Goal: Task Accomplishment & Management: Manage account settings

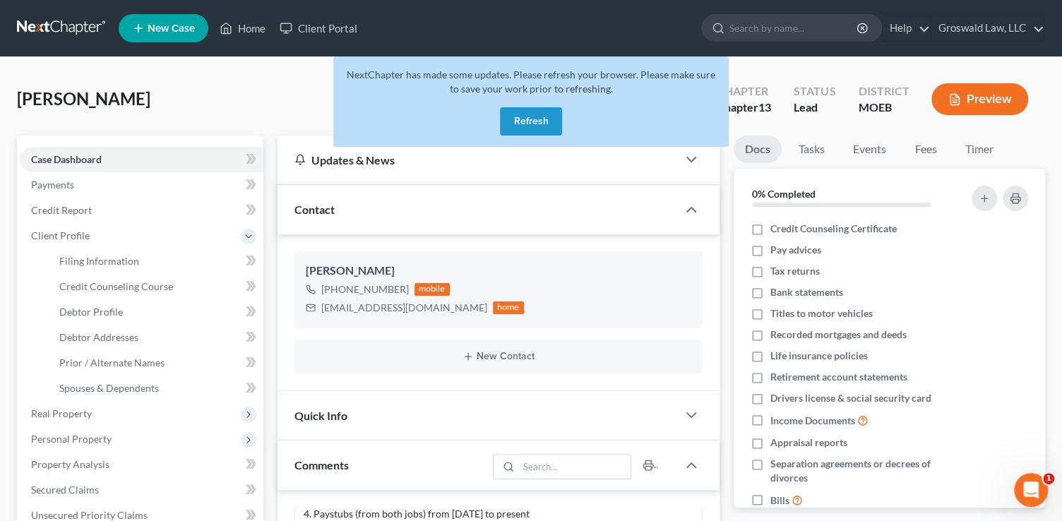
click at [522, 111] on button "Refresh" at bounding box center [531, 121] width 62 height 28
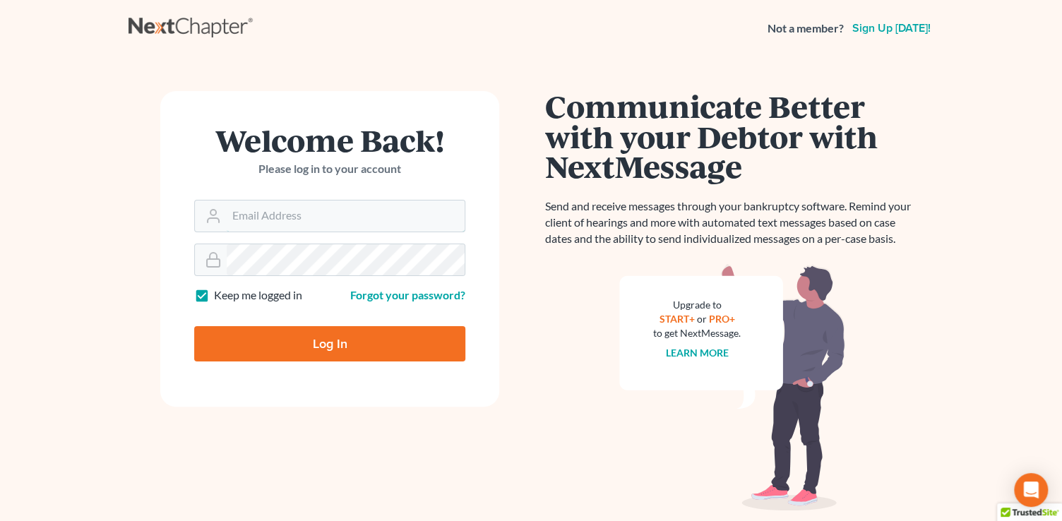
type input "[PERSON_NAME][EMAIL_ADDRESS][DOMAIN_NAME]"
click at [319, 338] on input "Log In" at bounding box center [329, 343] width 271 height 35
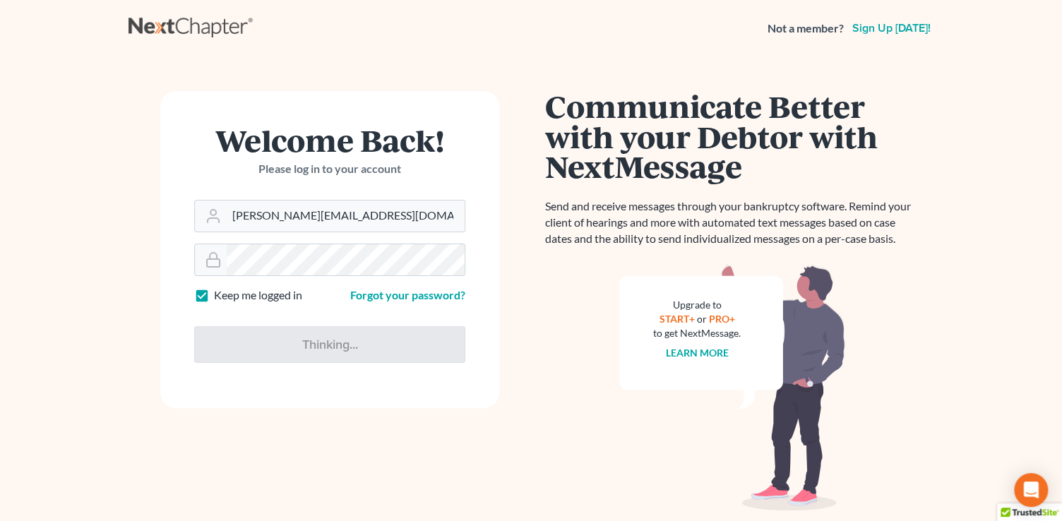
type input "Thinking..."
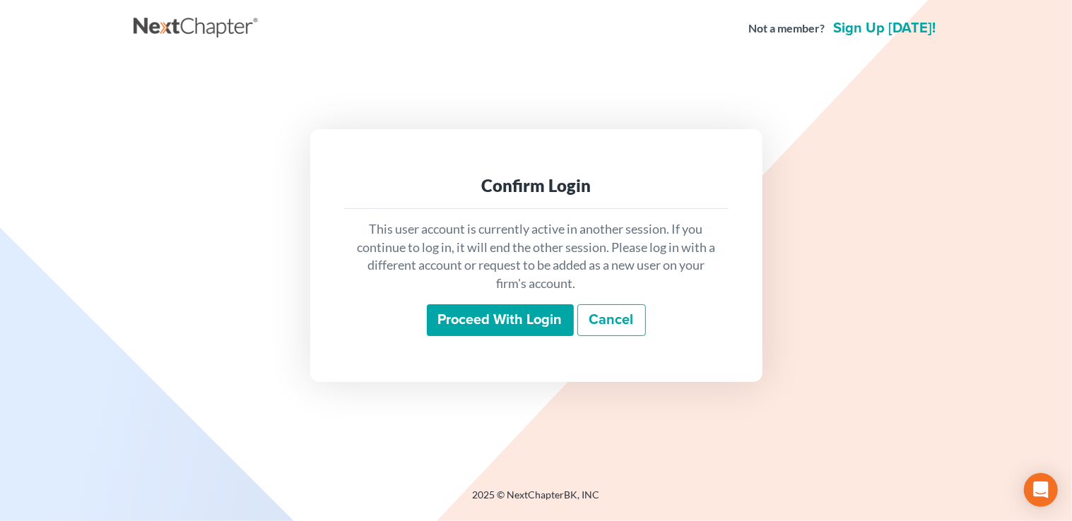
click at [531, 323] on input "Proceed with login" at bounding box center [500, 320] width 147 height 32
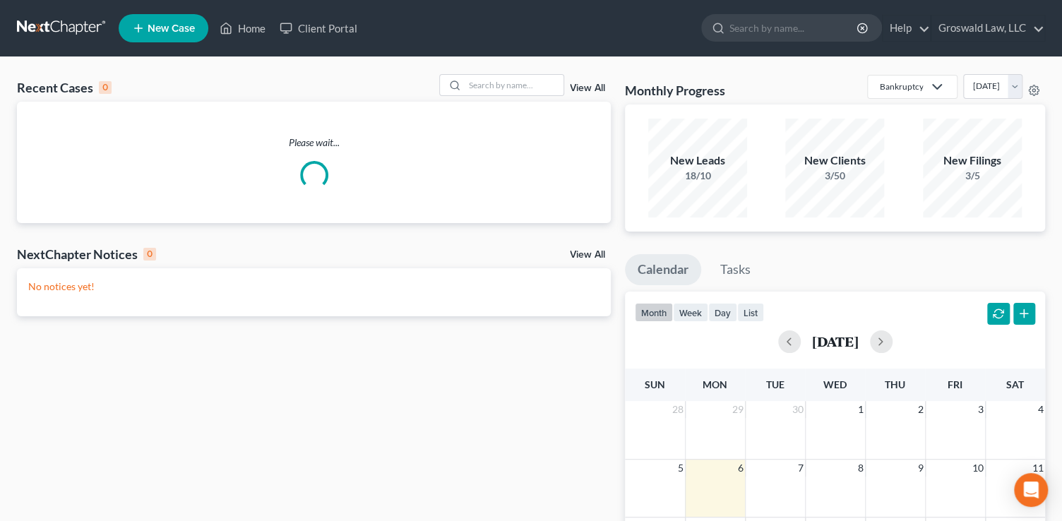
click at [176, 31] on span "New Case" at bounding box center [171, 28] width 47 height 11
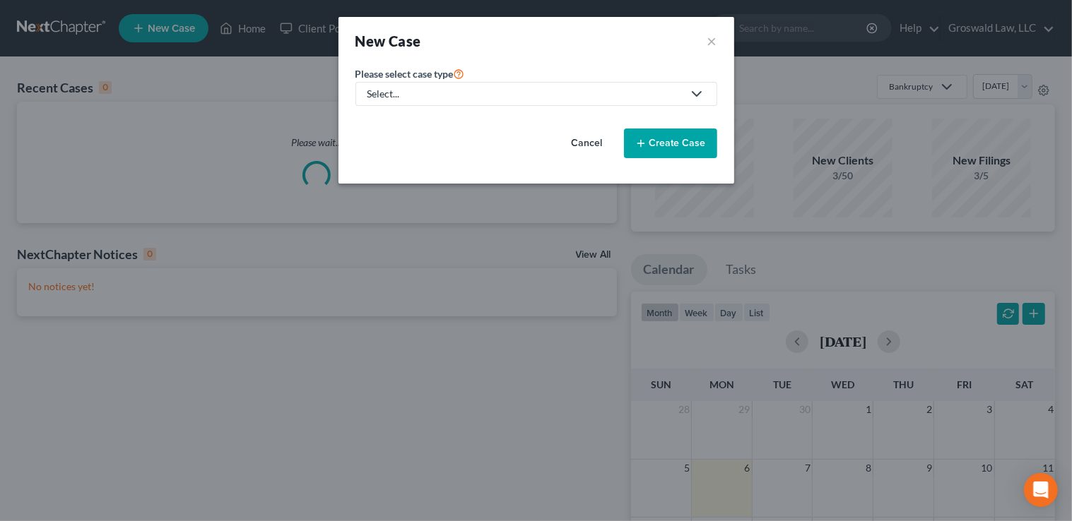
click at [454, 94] on div "Select..." at bounding box center [524, 94] width 315 height 14
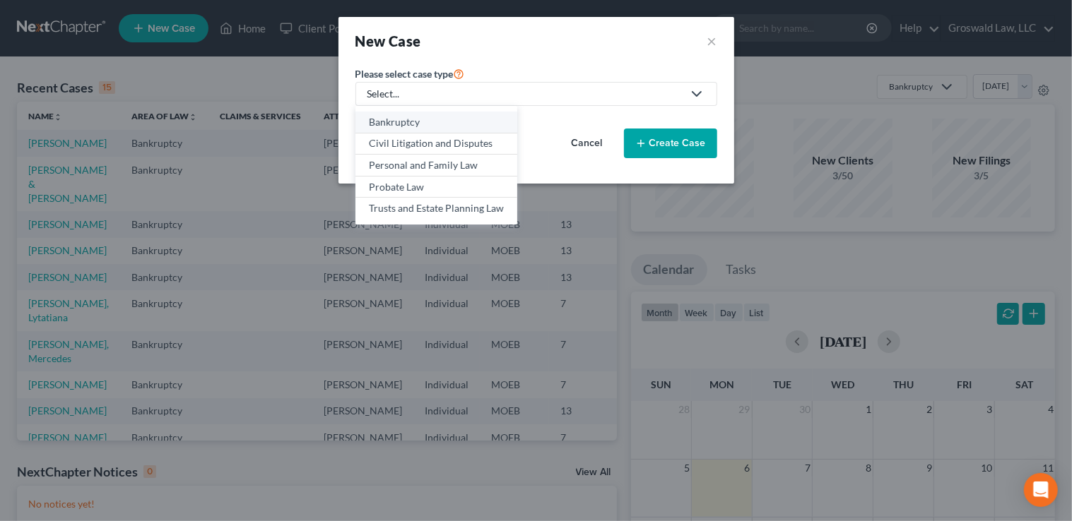
click at [443, 126] on div "Bankruptcy" at bounding box center [436, 122] width 135 height 14
select select "45"
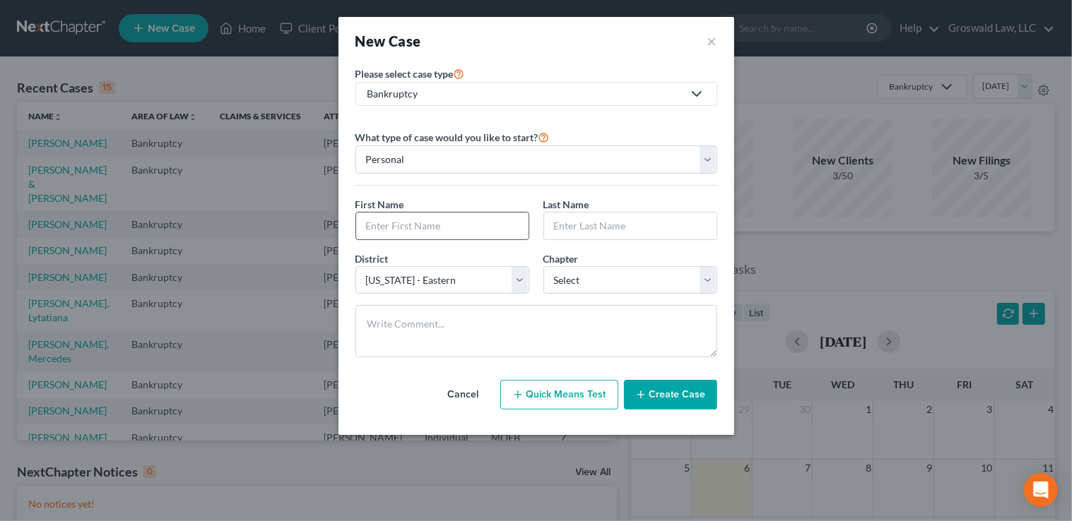
click at [399, 229] on input "text" at bounding box center [442, 226] width 172 height 27
type input "[PERSON_NAME]"
type input "Draggs"
select select "0"
click at [667, 402] on button "Create Case" at bounding box center [670, 395] width 93 height 30
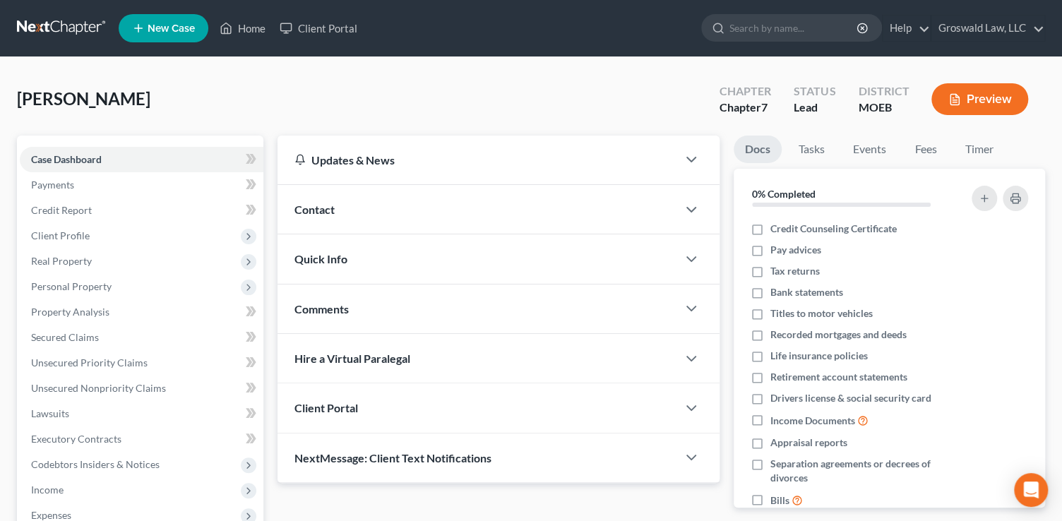
click at [395, 213] on div "Contact" at bounding box center [478, 209] width 400 height 49
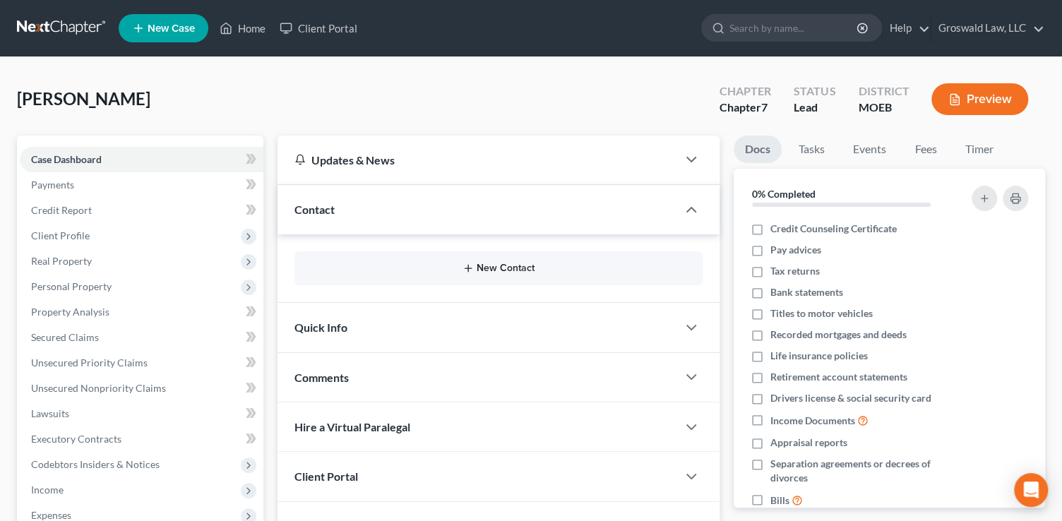
click at [496, 266] on button "New Contact" at bounding box center [499, 268] width 386 height 11
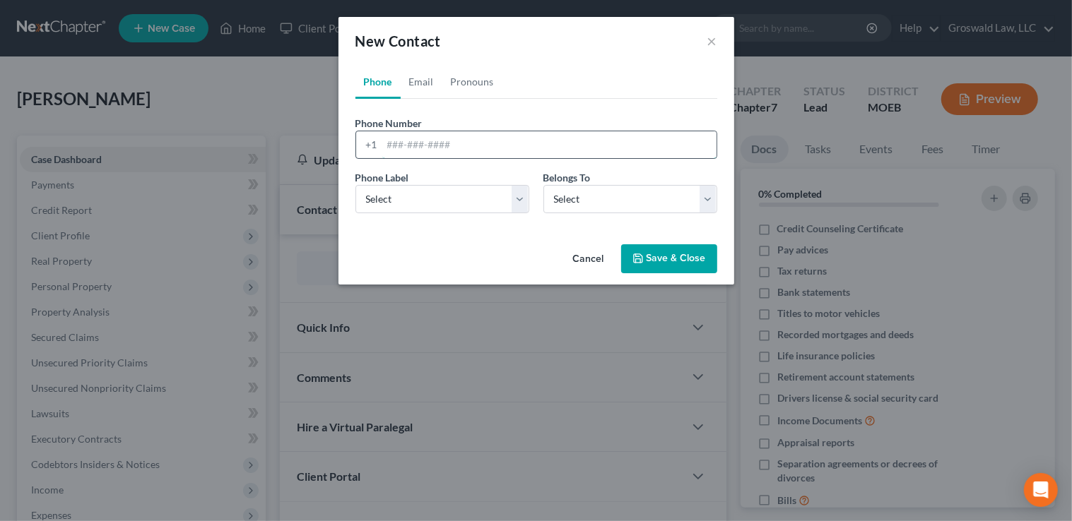
drag, startPoint x: 449, startPoint y: 150, endPoint x: 583, endPoint y: 20, distance: 186.3
click at [449, 150] on input "tel" at bounding box center [549, 144] width 334 height 27
type input "[PHONE_NUMBER]"
select select "0"
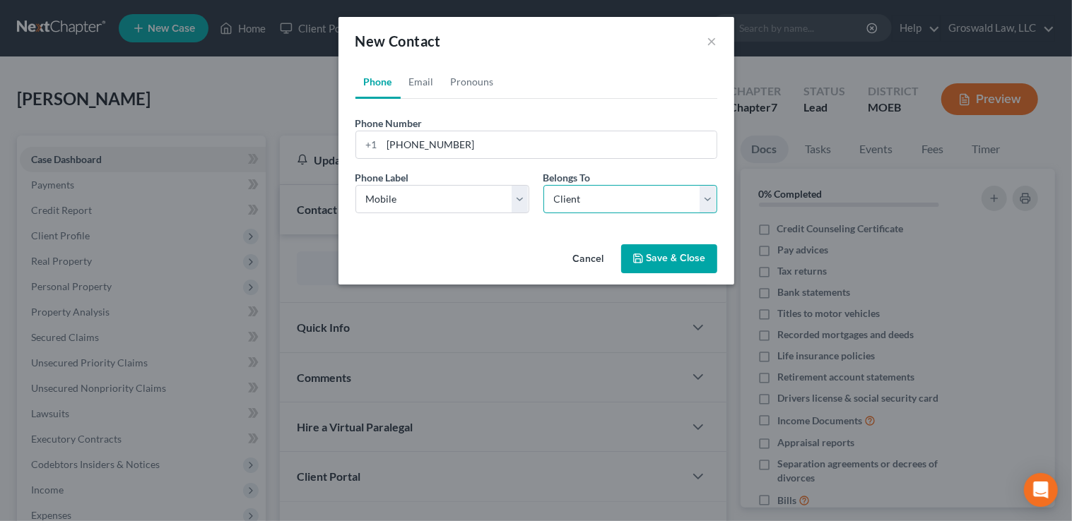
select select "0"
click at [431, 80] on link "Email" at bounding box center [422, 82] width 42 height 34
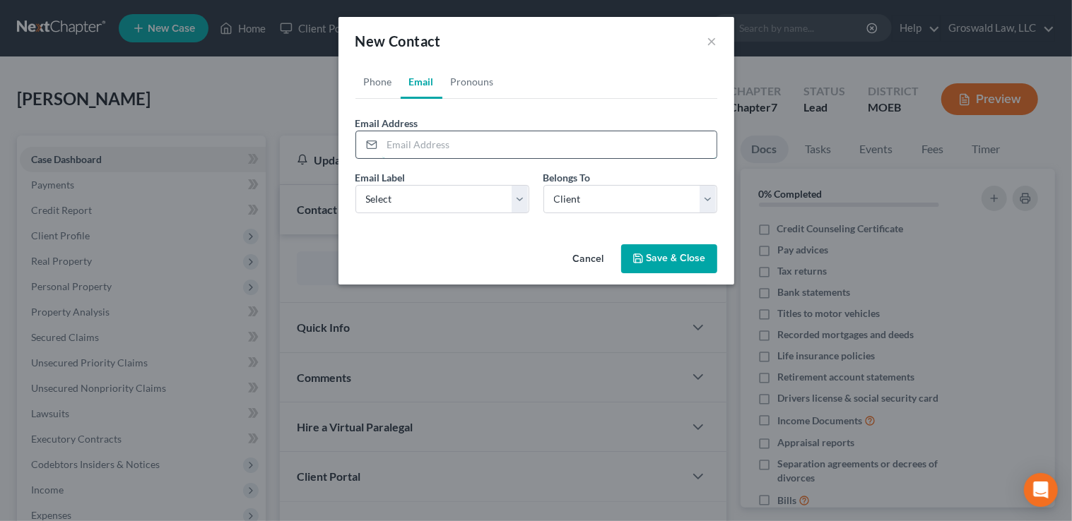
click at [460, 150] on input "email" at bounding box center [549, 144] width 334 height 27
type input "[EMAIL_ADDRESS][DOMAIN_NAME]"
click at [477, 189] on select "Select Home Work Other" at bounding box center [442, 199] width 174 height 28
select select "0"
click at [355, 185] on select "Select Home Work Other" at bounding box center [442, 199] width 174 height 28
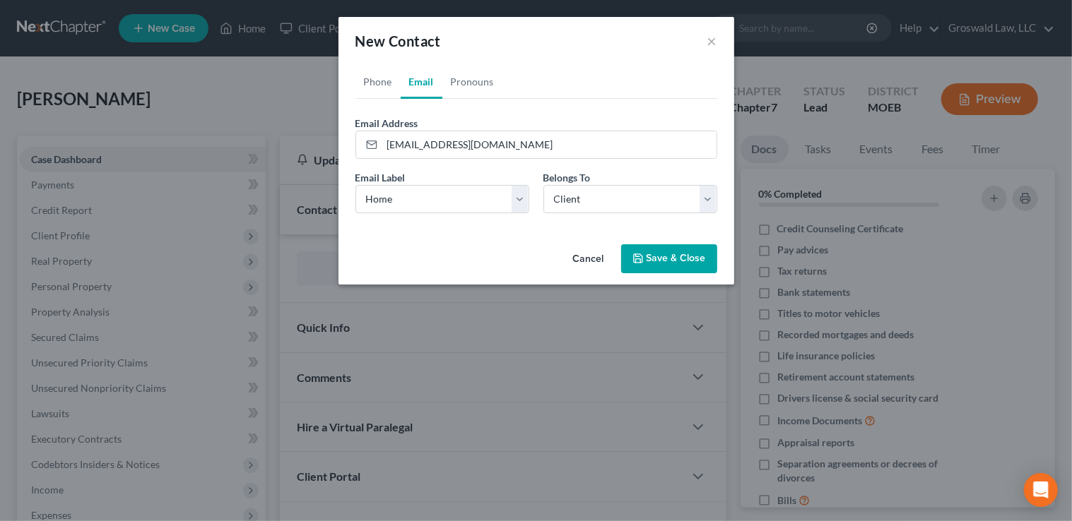
click at [650, 248] on button "Save & Close" at bounding box center [669, 259] width 96 height 30
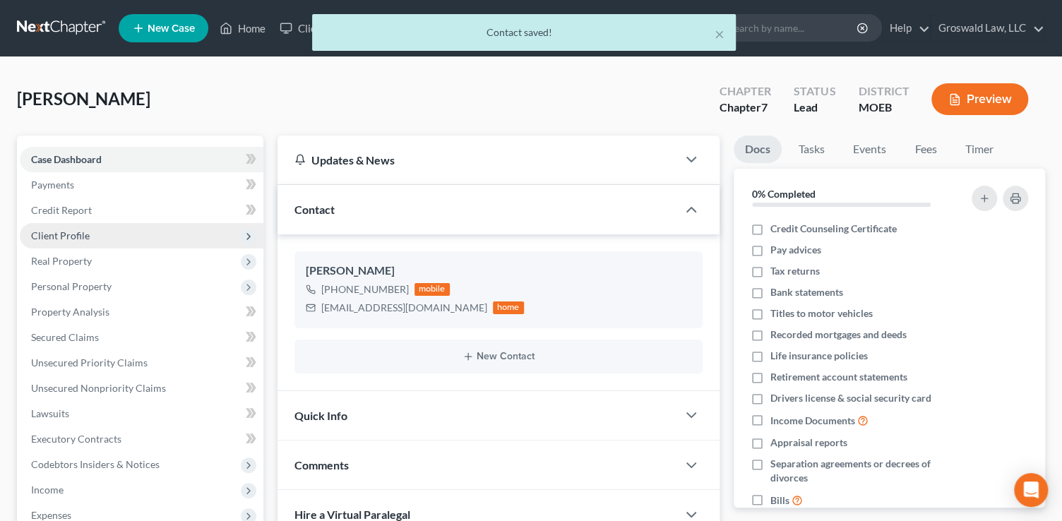
click at [87, 231] on span "Client Profile" at bounding box center [60, 236] width 59 height 12
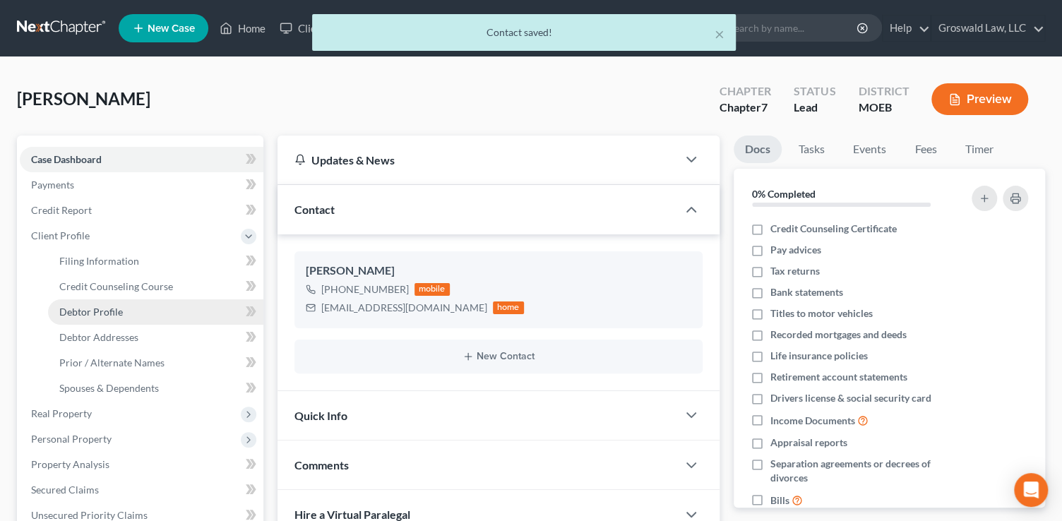
click at [104, 311] on span "Debtor Profile" at bounding box center [91, 312] width 64 height 12
select select "0"
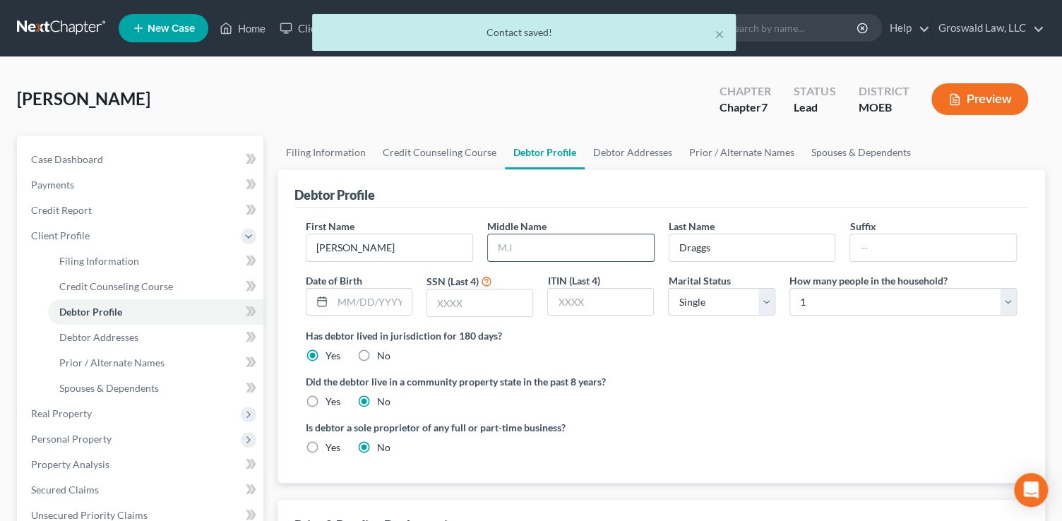
click at [542, 240] on input "text" at bounding box center [571, 248] width 166 height 27
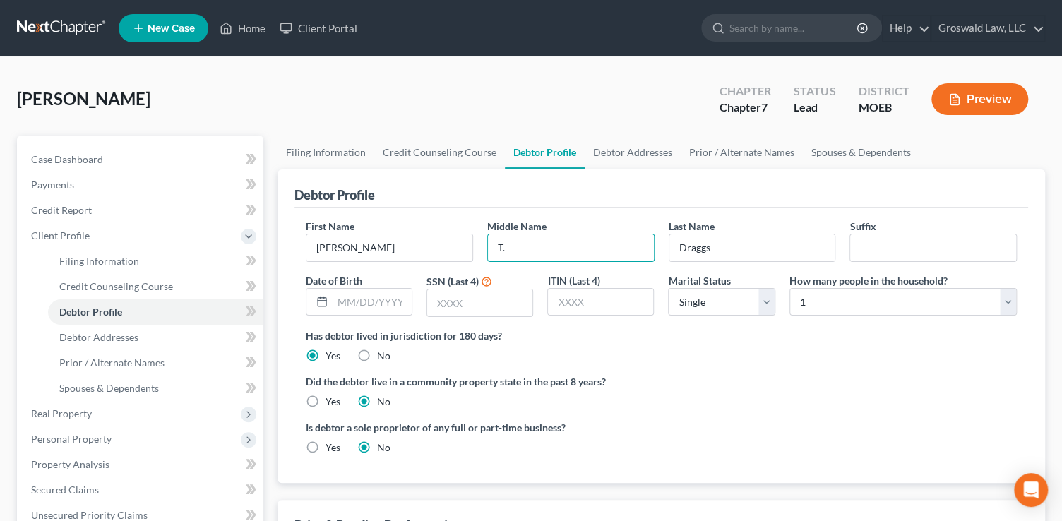
type input "T."
click at [728, 193] on div "Debtor Profile" at bounding box center [662, 189] width 734 height 38
click at [380, 306] on input "text" at bounding box center [372, 302] width 79 height 27
type input "[DATE]"
click at [473, 307] on input "text" at bounding box center [479, 303] width 105 height 27
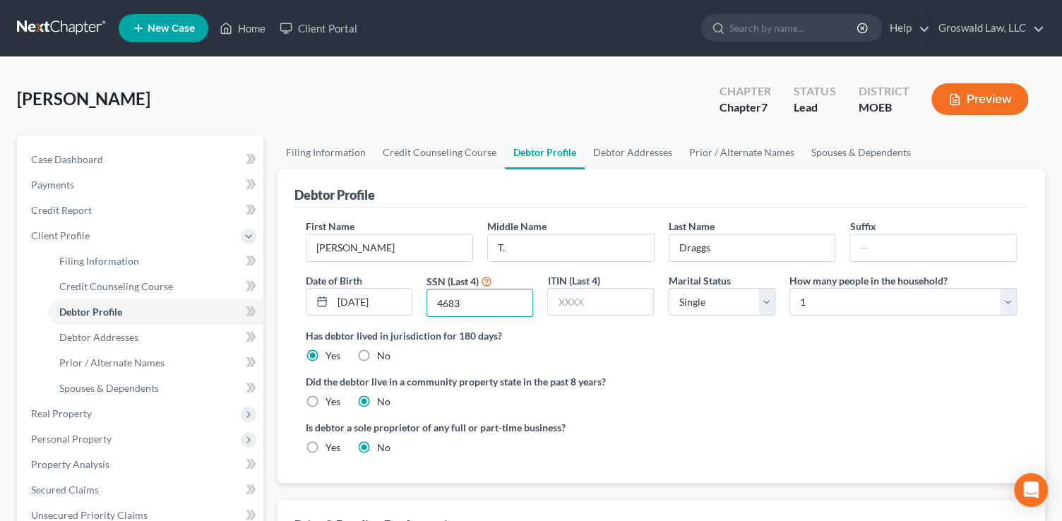
type input "4683"
click at [780, 426] on div "Is debtor a sole proprietor of any full or part-time business? Yes No" at bounding box center [662, 443] width 726 height 46
click at [628, 155] on link "Debtor Addresses" at bounding box center [633, 153] width 96 height 34
select select "0"
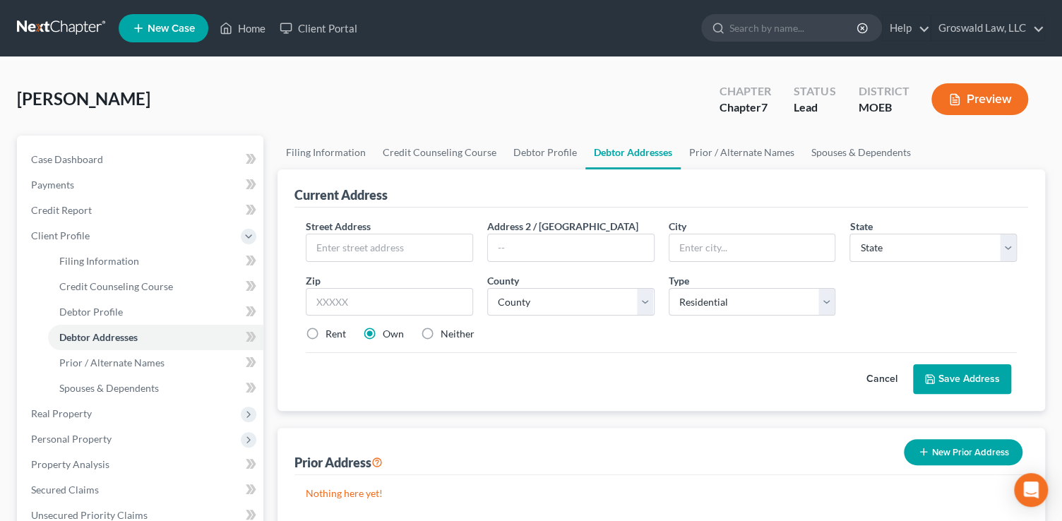
click at [441, 335] on label "Neither" at bounding box center [458, 334] width 34 height 14
click at [446, 335] on input "Neither" at bounding box center [450, 331] width 9 height 9
radio input "true"
click at [387, 244] on input "text" at bounding box center [390, 248] width 166 height 27
type input "[STREET_ADDRESS]"
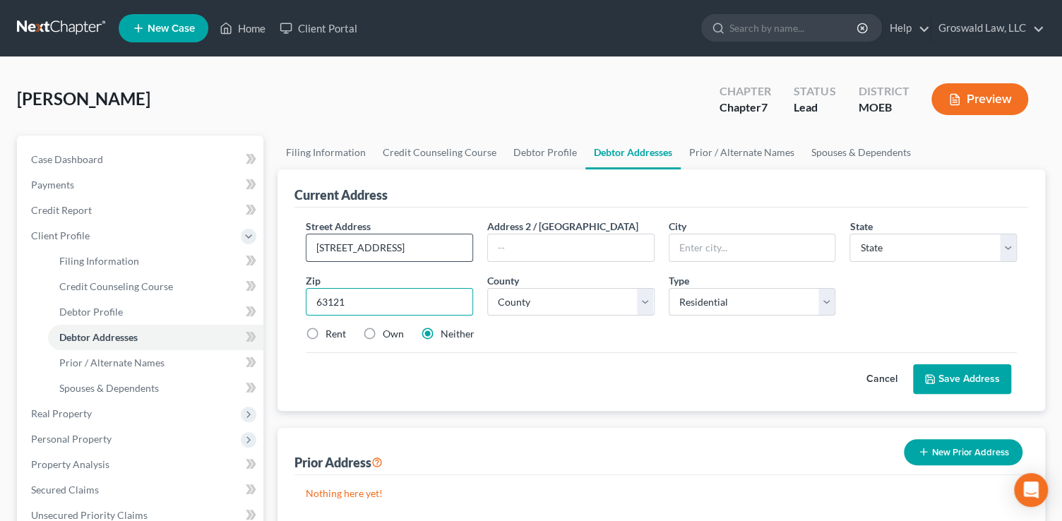
type input "63121"
type input "Saint Louis"
select select "26"
select select "100"
click at [383, 334] on label "Own" at bounding box center [393, 334] width 21 height 14
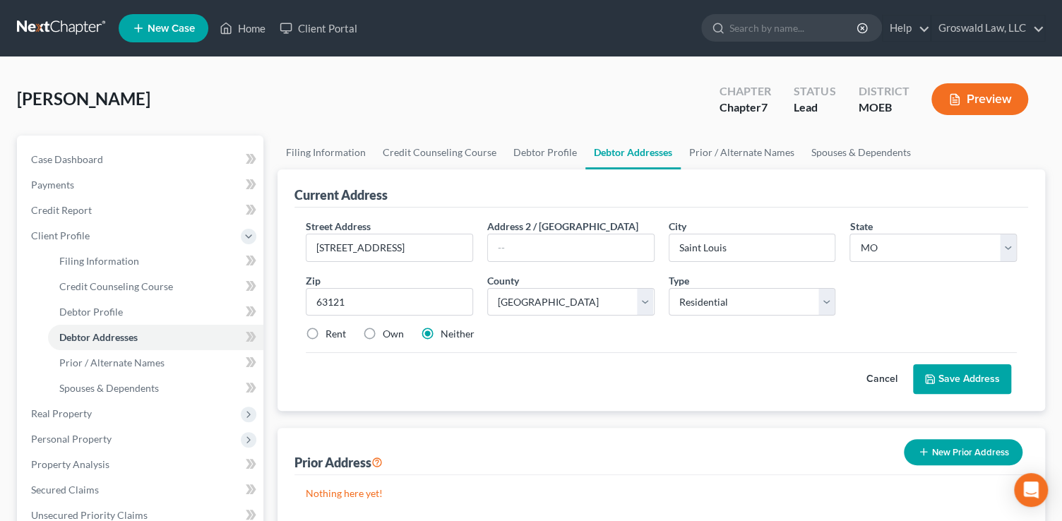
click at [389, 334] on input "Own" at bounding box center [393, 331] width 9 height 9
radio input "true"
click at [972, 374] on button "Save Address" at bounding box center [962, 380] width 98 height 30
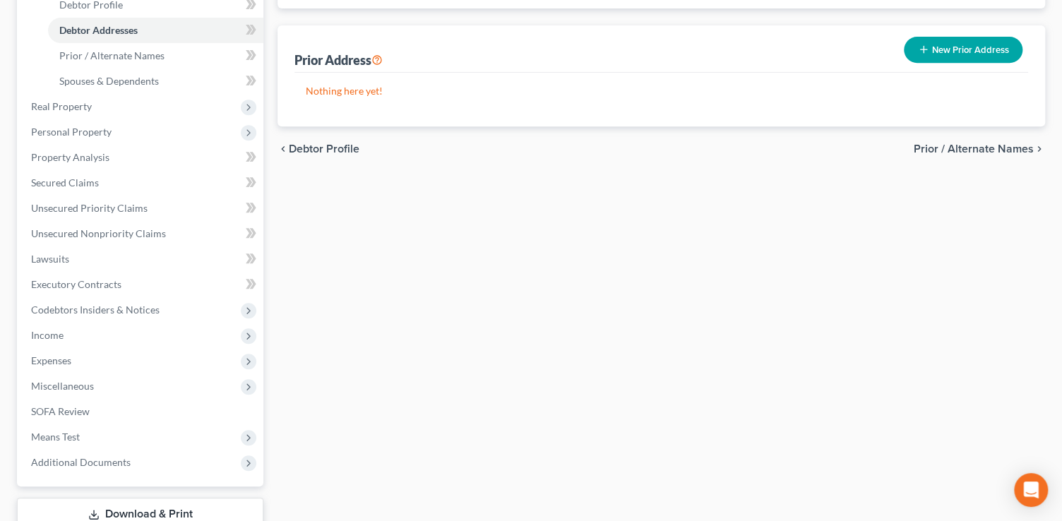
scroll to position [321, 0]
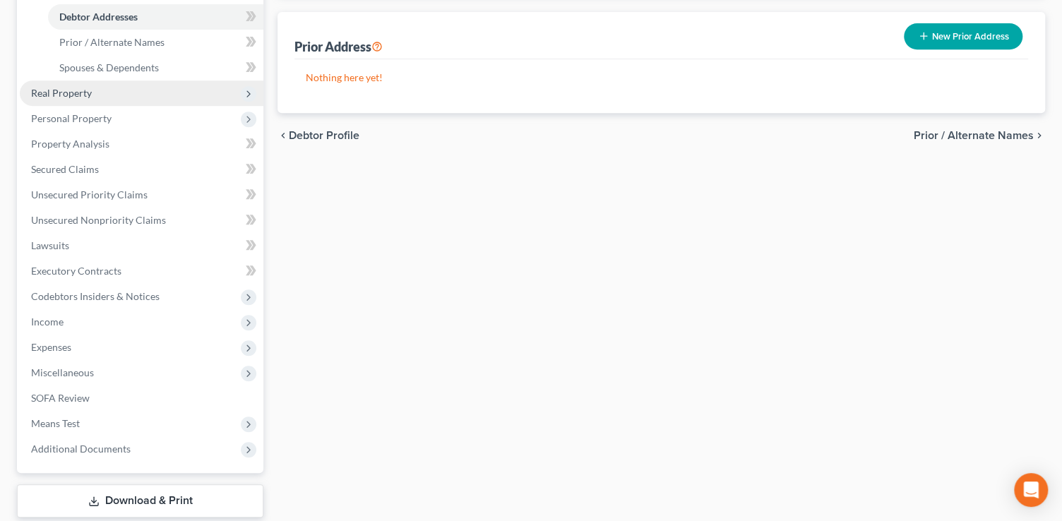
click at [98, 93] on span "Real Property" at bounding box center [142, 93] width 244 height 25
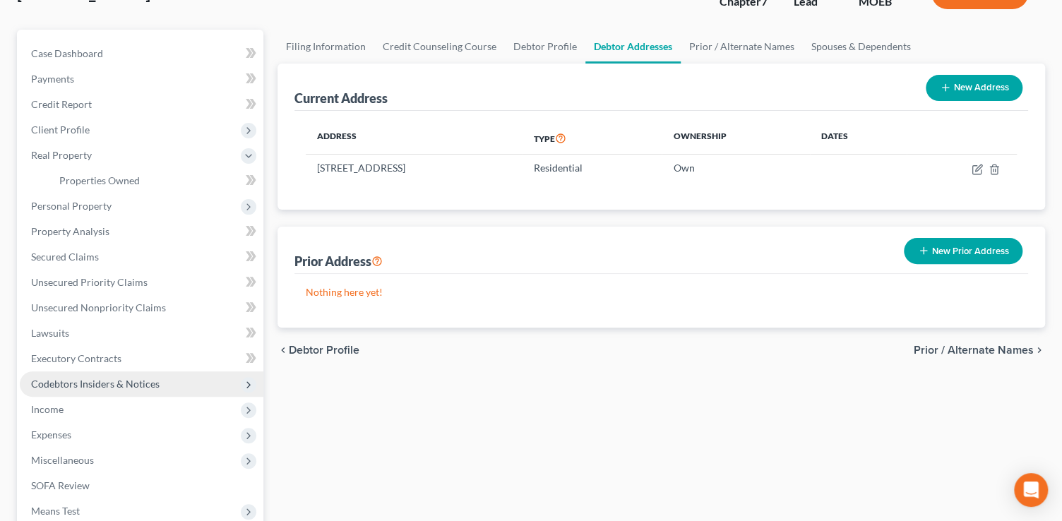
scroll to position [21, 0]
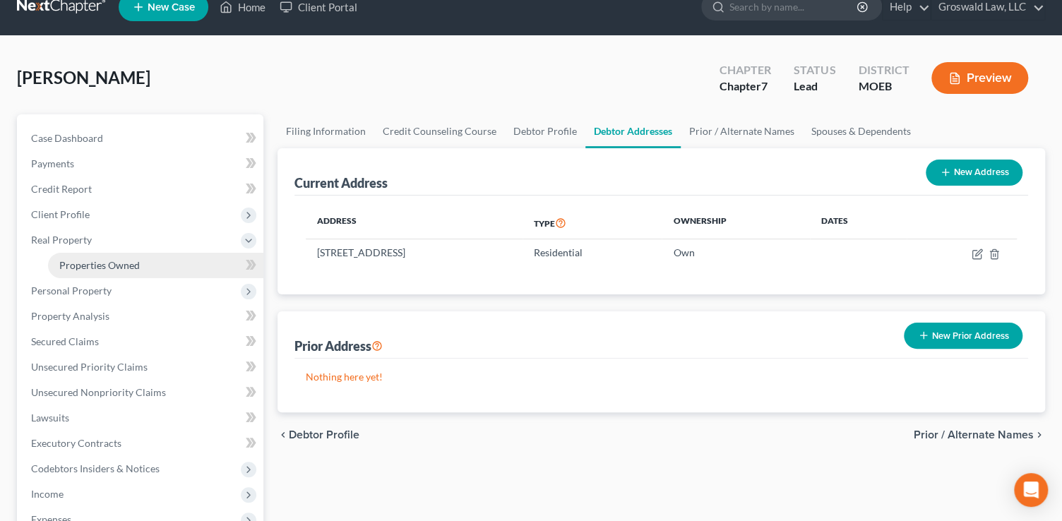
click at [114, 261] on span "Properties Owned" at bounding box center [99, 265] width 81 height 12
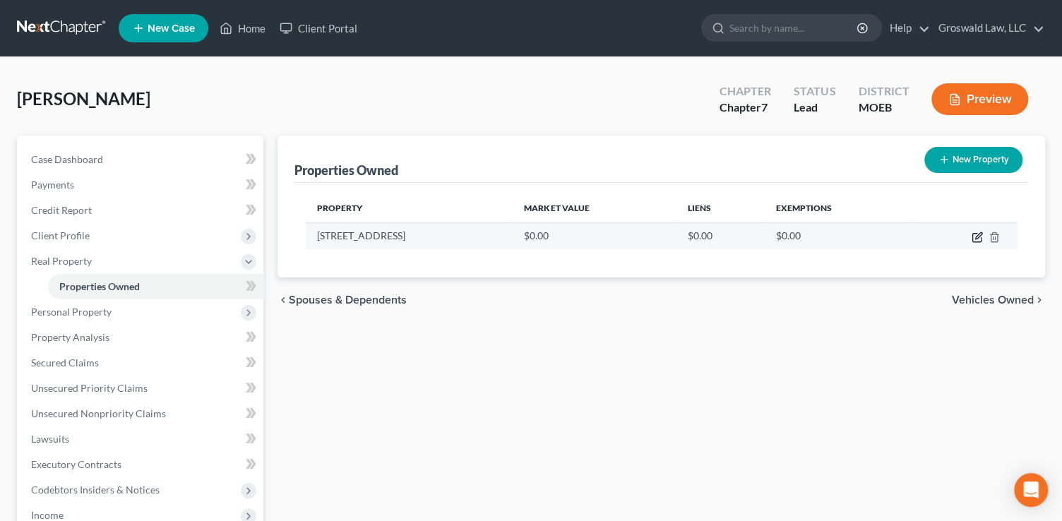
click at [978, 235] on icon "button" at bounding box center [977, 237] width 11 height 11
select select "26"
select select "100"
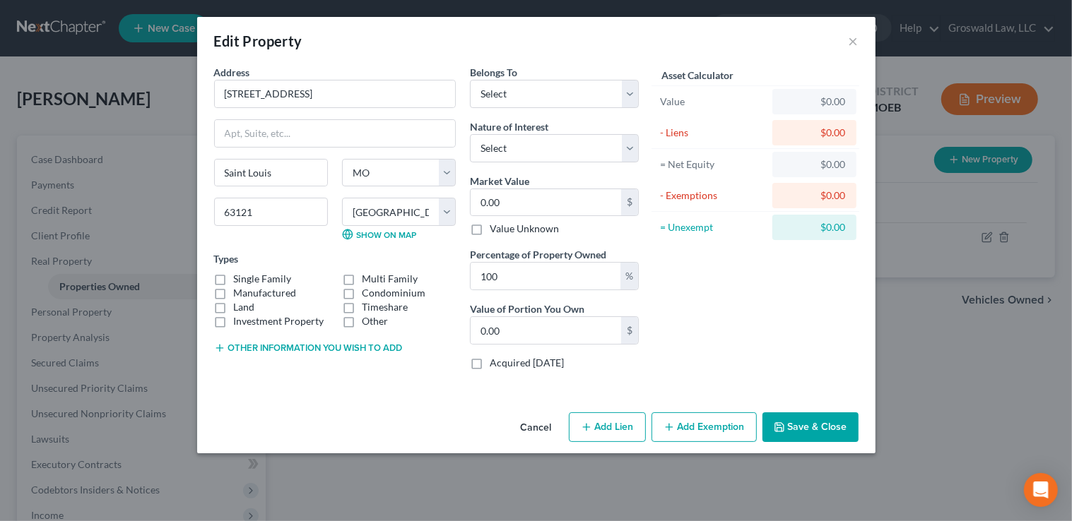
click at [239, 278] on label "Single Family" at bounding box center [263, 279] width 58 height 14
click at [239, 278] on input "Single Family" at bounding box center [243, 276] width 9 height 9
checkbox input "true"
click at [546, 98] on select "Select Debtor 1 Only Debtor 2 Only Debtor 1 And Debtor 2 Only At Least One Of T…" at bounding box center [554, 94] width 169 height 28
select select "0"
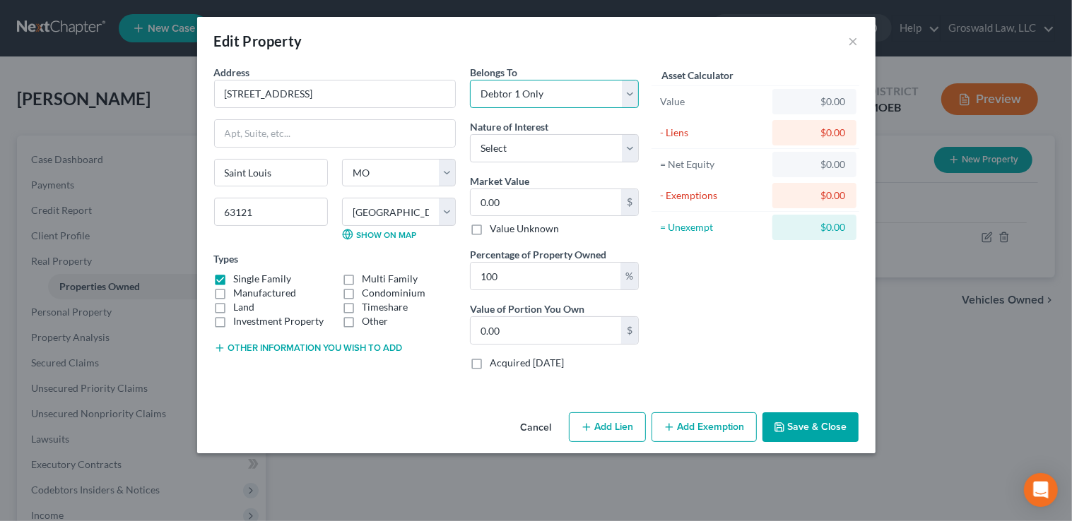
click at [470, 80] on select "Select Debtor 1 Only Debtor 2 Only Debtor 1 And Debtor 2 Only At Least One Of T…" at bounding box center [554, 94] width 169 height 28
click at [519, 153] on select "Select Fee Simple Joint Tenant Life Estate Equitable Interest Future Interest T…" at bounding box center [554, 148] width 169 height 28
select select "0"
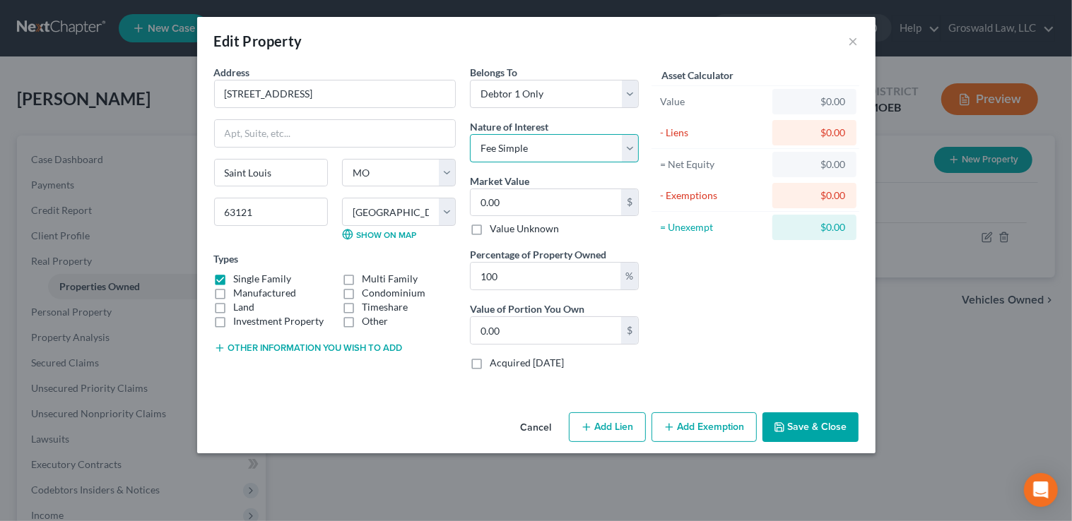
click at [470, 134] on select "Select Fee Simple Joint Tenant Life Estate Equitable Interest Future Interest T…" at bounding box center [554, 148] width 169 height 28
click at [513, 195] on input "0.00" at bounding box center [545, 202] width 150 height 27
type input "2"
type input "2.00"
type input "22"
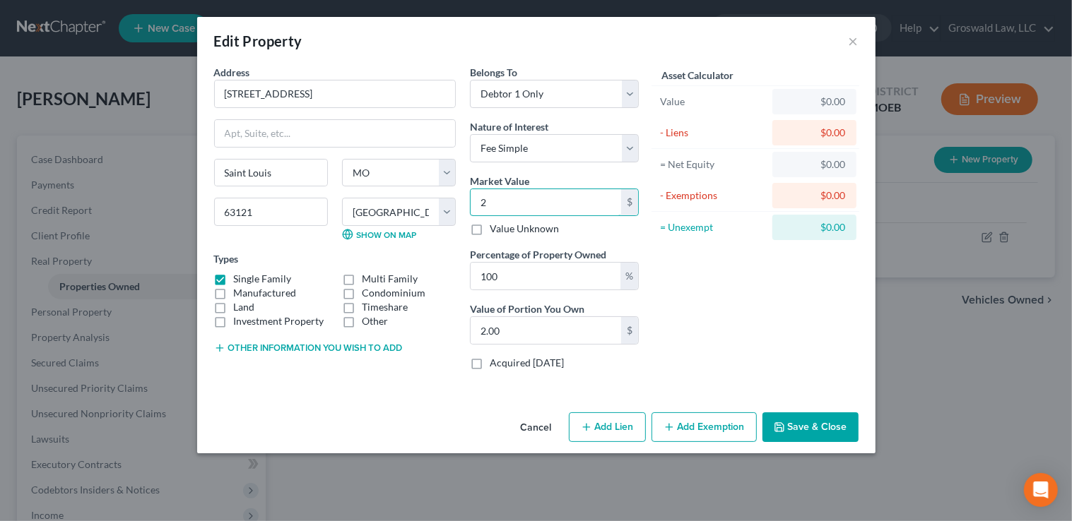
type input "22.00"
type input "220"
type input "220.00"
type input "2203"
type input "2,203.00"
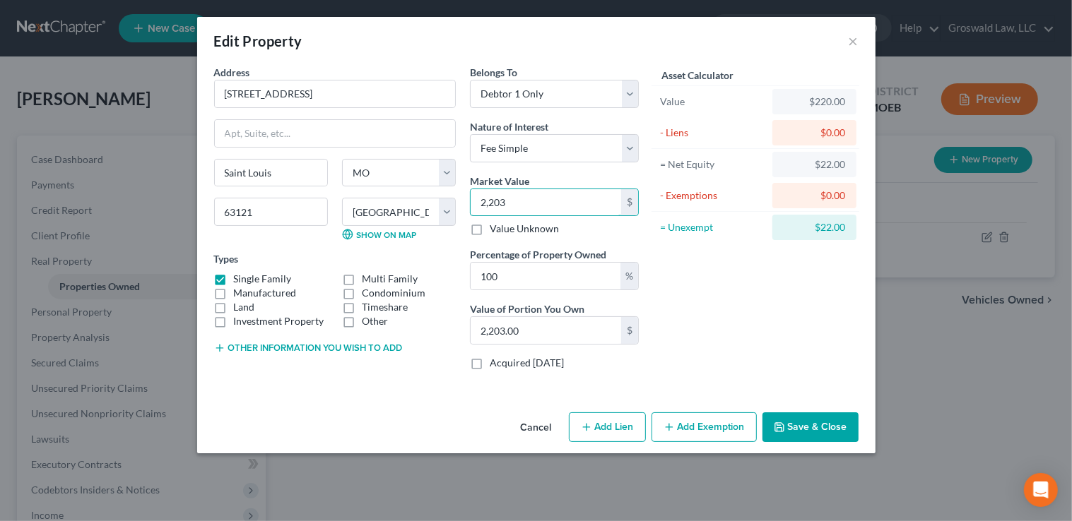
type input "2,2030"
type input "22,030.00"
type input "22,0300"
type input "220,300.00"
type input "220,300"
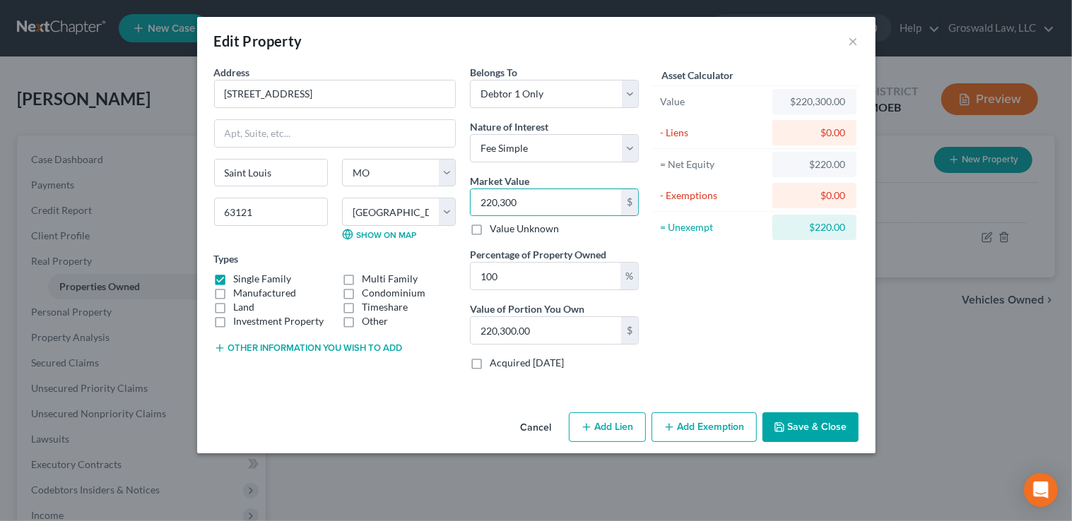
click at [798, 423] on button "Save & Close" at bounding box center [810, 428] width 96 height 30
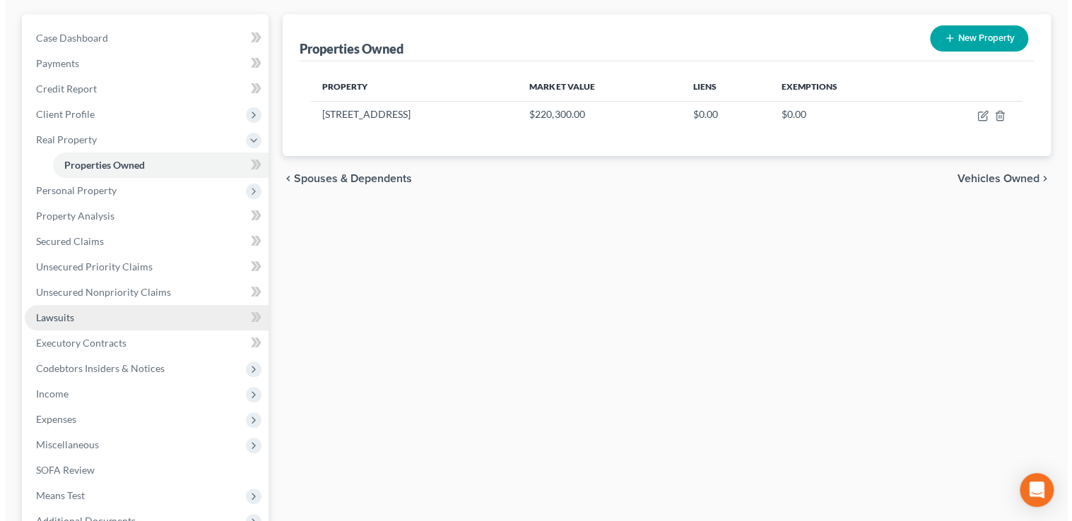
scroll to position [128, 0]
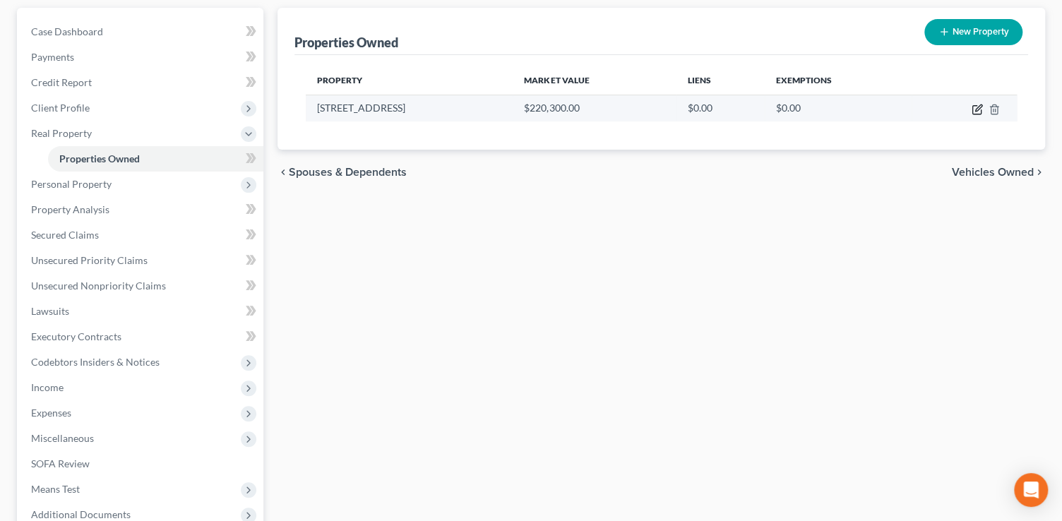
click at [978, 112] on icon "button" at bounding box center [977, 109] width 11 height 11
select select "26"
select select "100"
select select "0"
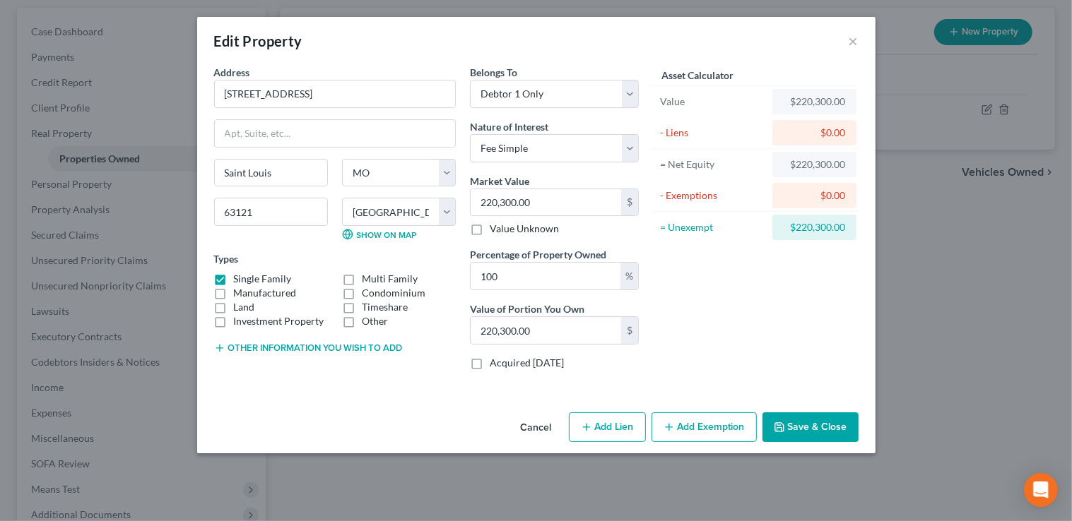
click at [596, 432] on button "Add Lien" at bounding box center [607, 428] width 77 height 30
select select "0"
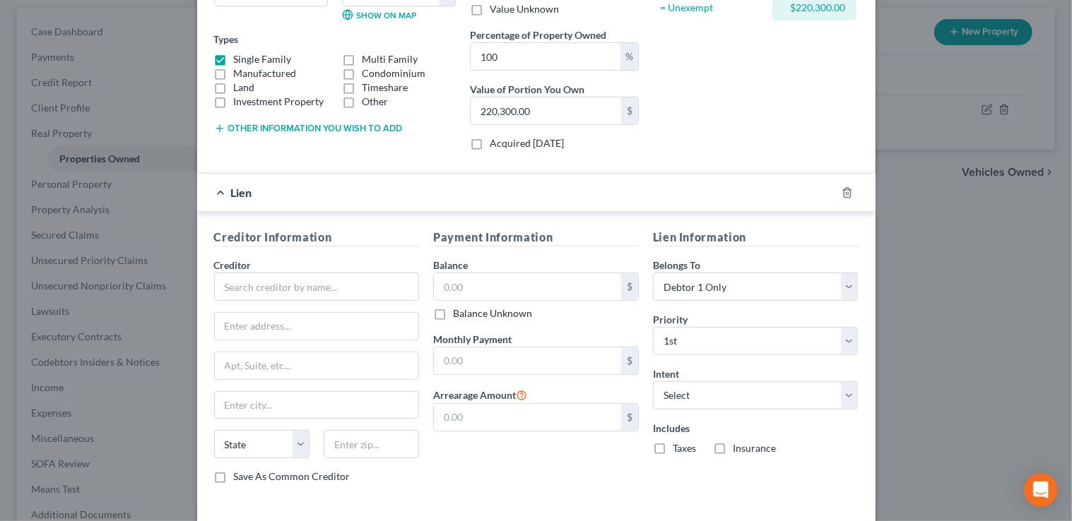
scroll to position [256, 0]
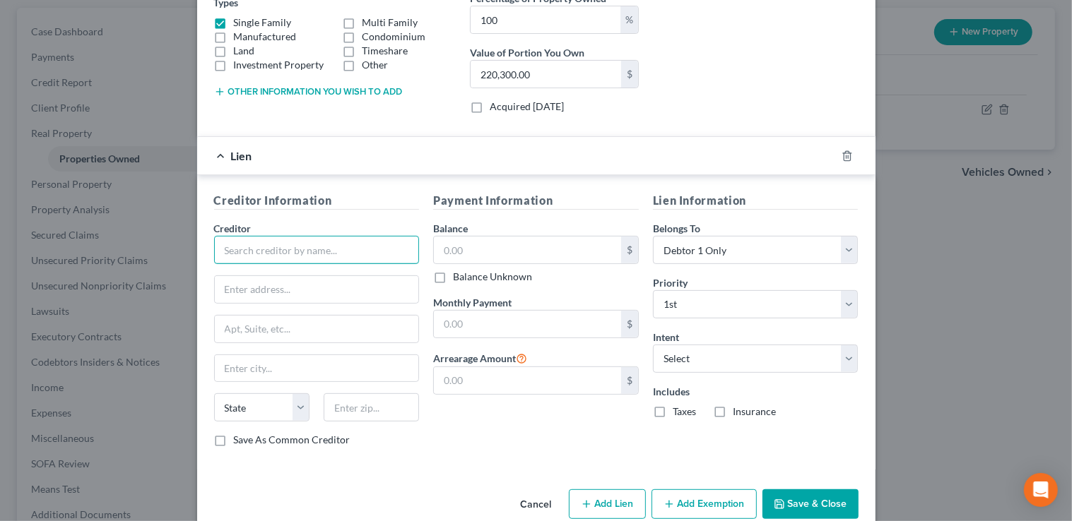
click at [345, 243] on input "text" at bounding box center [317, 250] width 206 height 28
type input "M&T Bank"
type input "ATTN: Bankruptcy"
type input "P.O. Box 844"
type input "Buffalo"
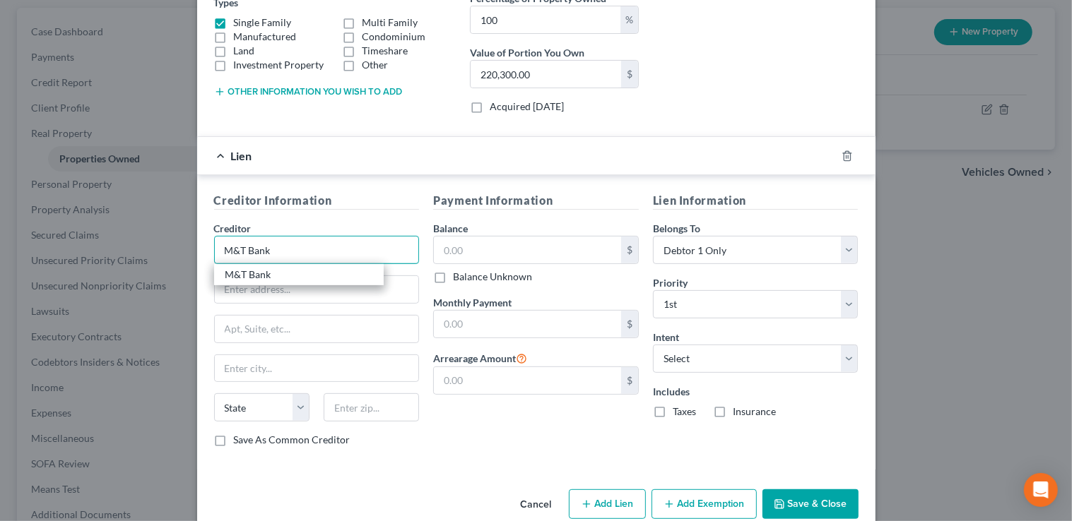
select select "35"
type input "14240"
type input "M&T Bank"
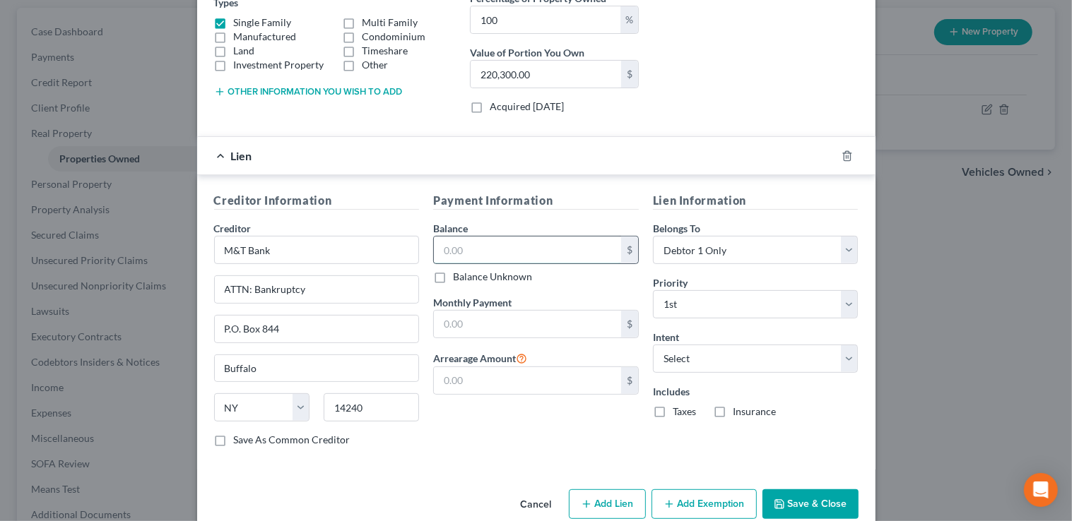
click at [456, 242] on input "text" at bounding box center [527, 250] width 187 height 27
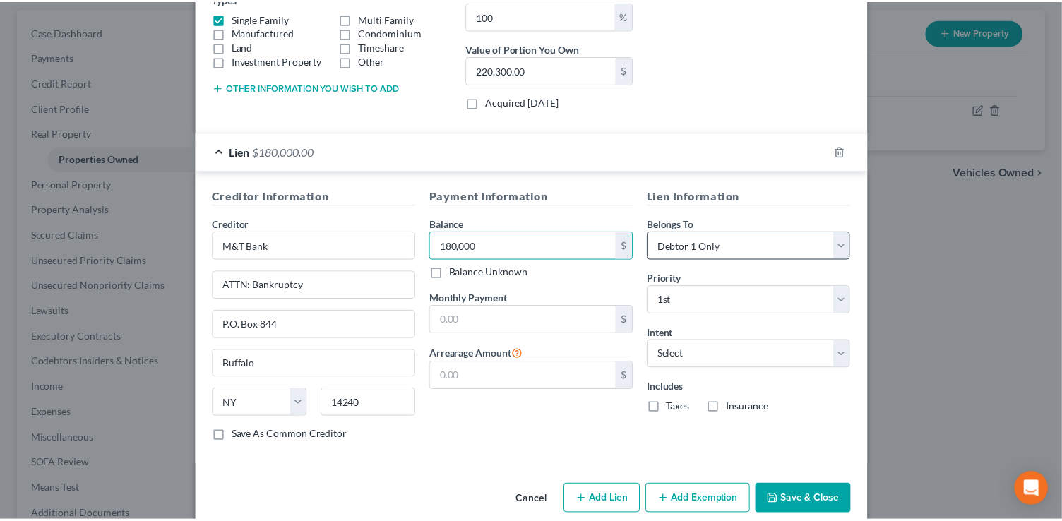
scroll to position [280, 0]
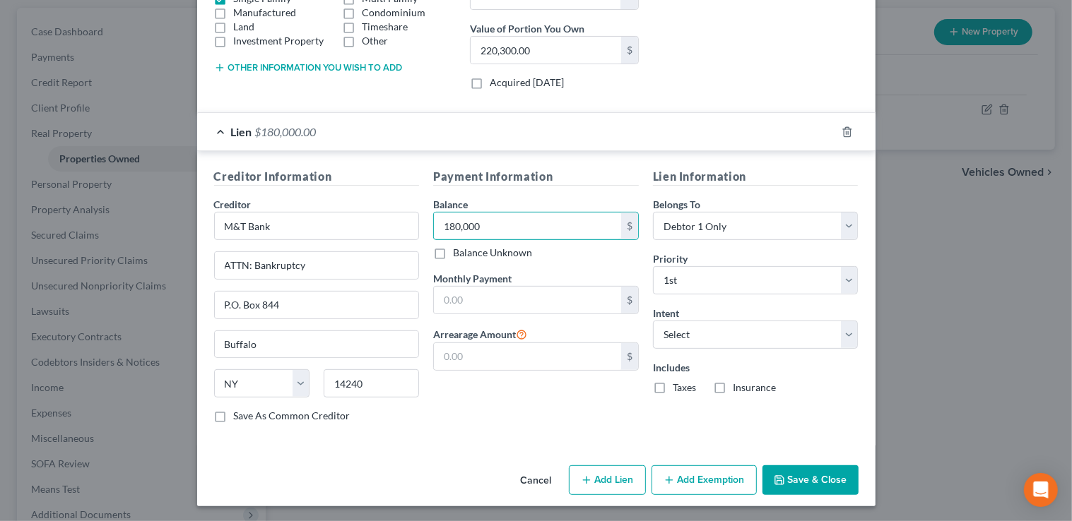
type input "180,000"
click at [801, 478] on button "Save & Close" at bounding box center [810, 481] width 96 height 30
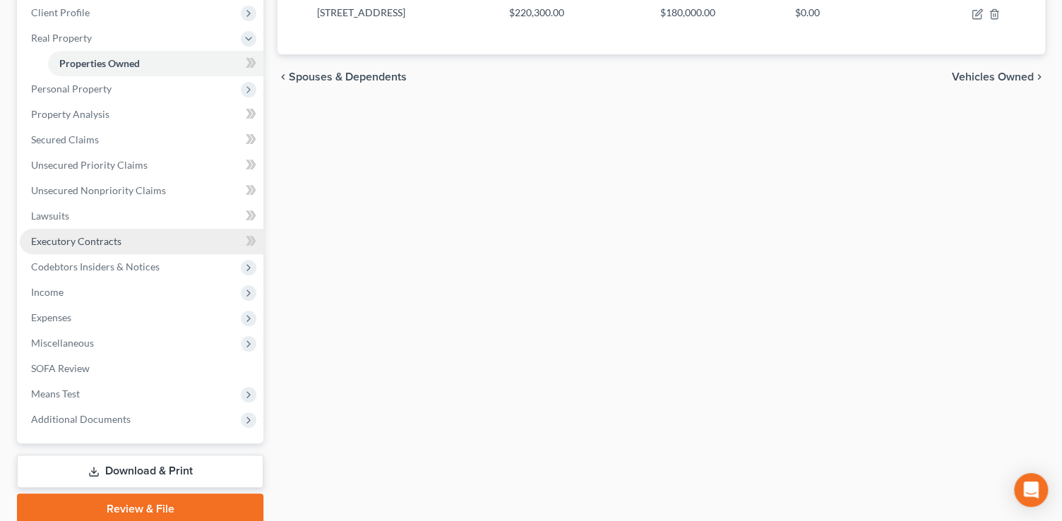
scroll to position [256, 0]
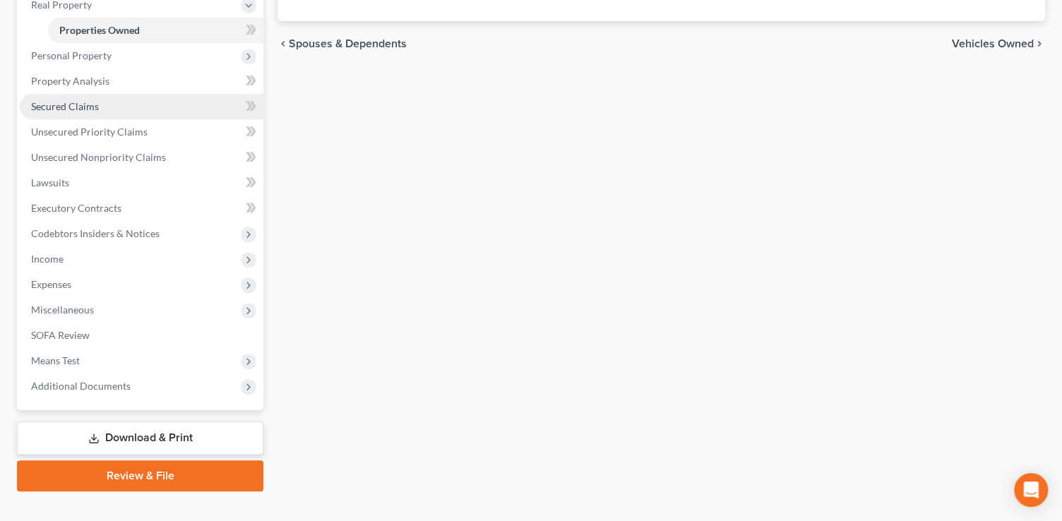
click at [99, 105] on link "Secured Claims" at bounding box center [142, 106] width 244 height 25
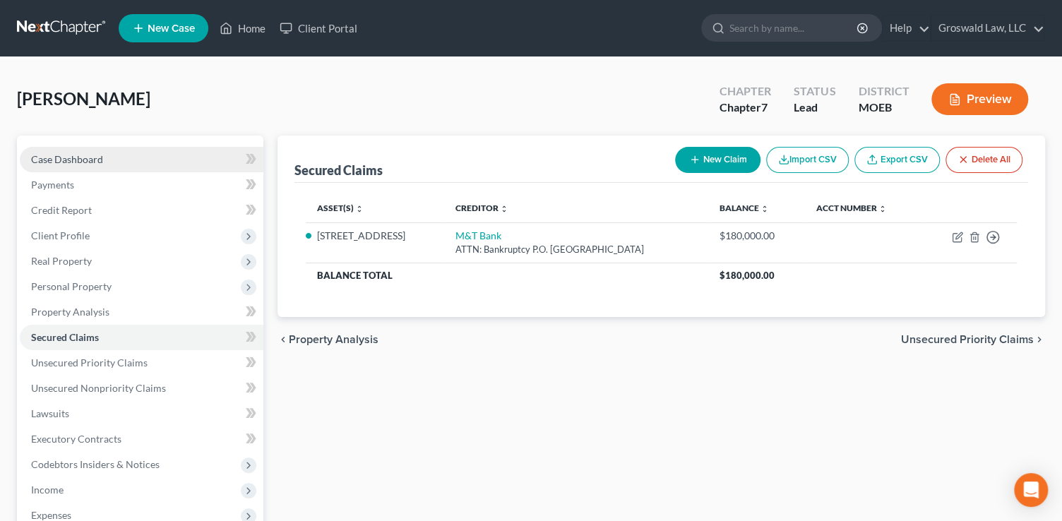
click at [141, 159] on link "Case Dashboard" at bounding box center [142, 159] width 244 height 25
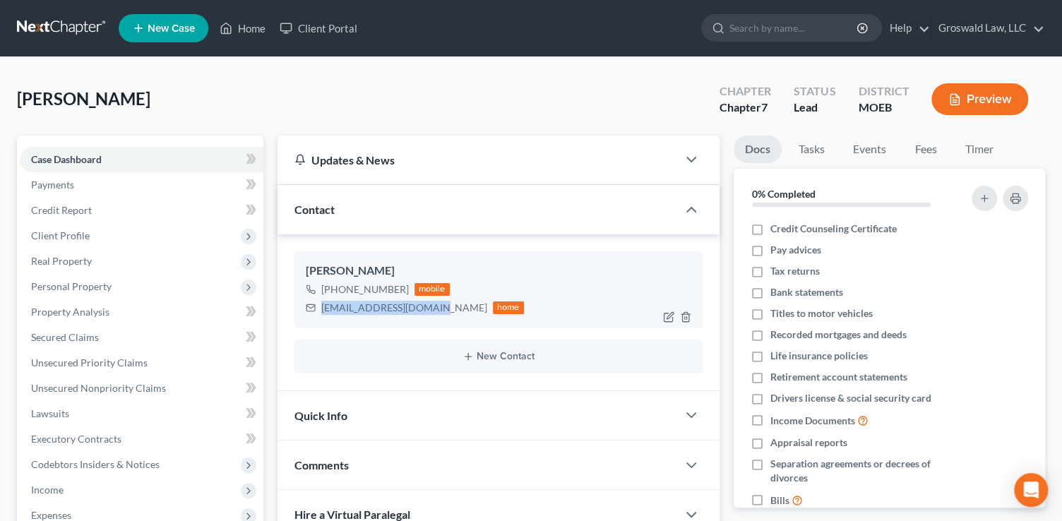
drag, startPoint x: 430, startPoint y: 311, endPoint x: 319, endPoint y: 317, distance: 111.1
click at [319, 317] on div "[PERSON_NAME] [PHONE_NUMBER] mobile [EMAIL_ADDRESS][DOMAIN_NAME] home" at bounding box center [499, 289] width 408 height 76
copy div "[EMAIL_ADDRESS][DOMAIN_NAME]"
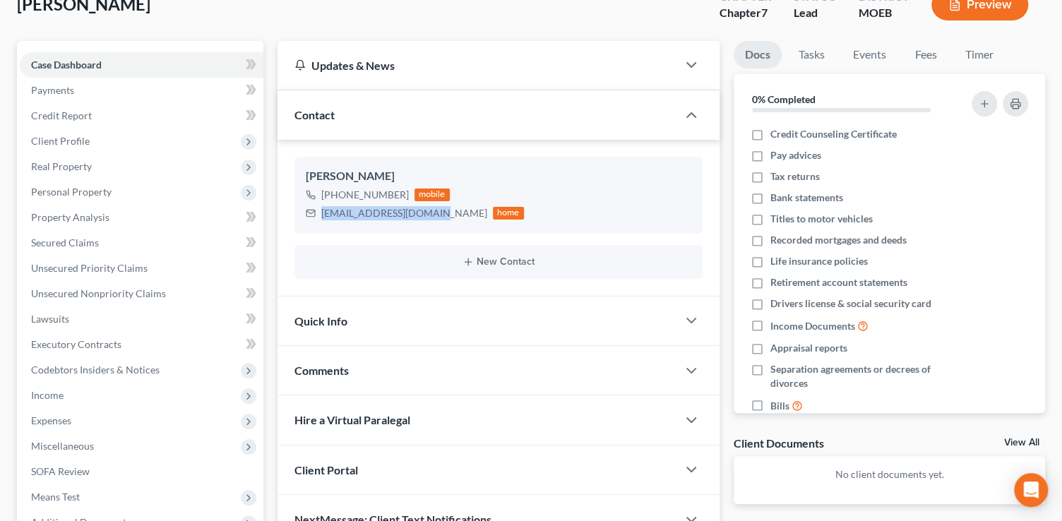
scroll to position [253, 0]
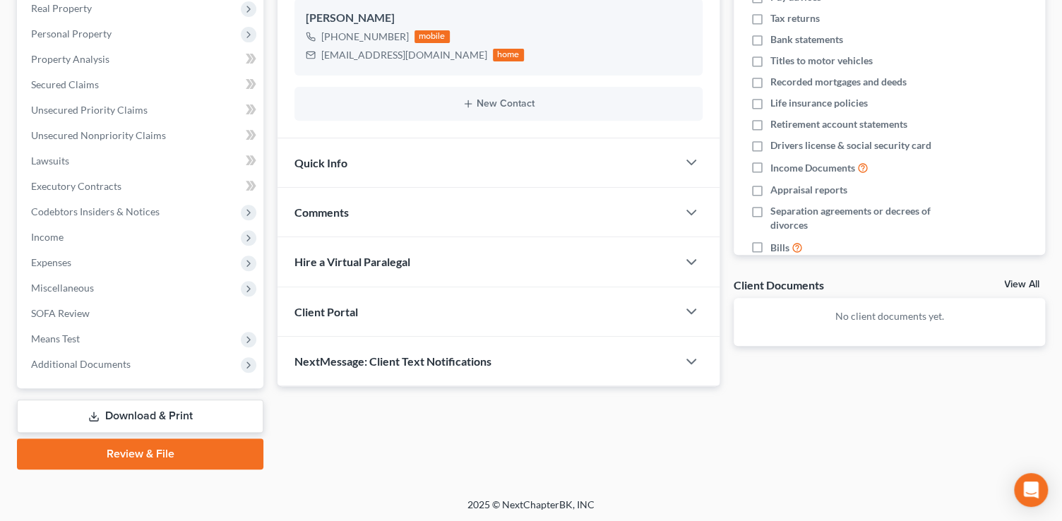
click at [328, 216] on span "Comments" at bounding box center [322, 212] width 54 height 13
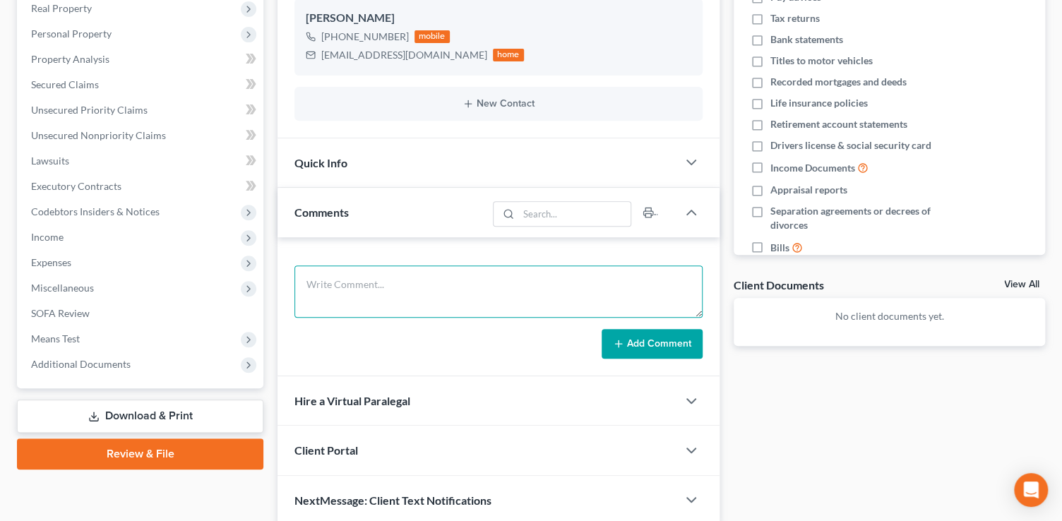
click at [428, 306] on textarea at bounding box center [499, 292] width 408 height 52
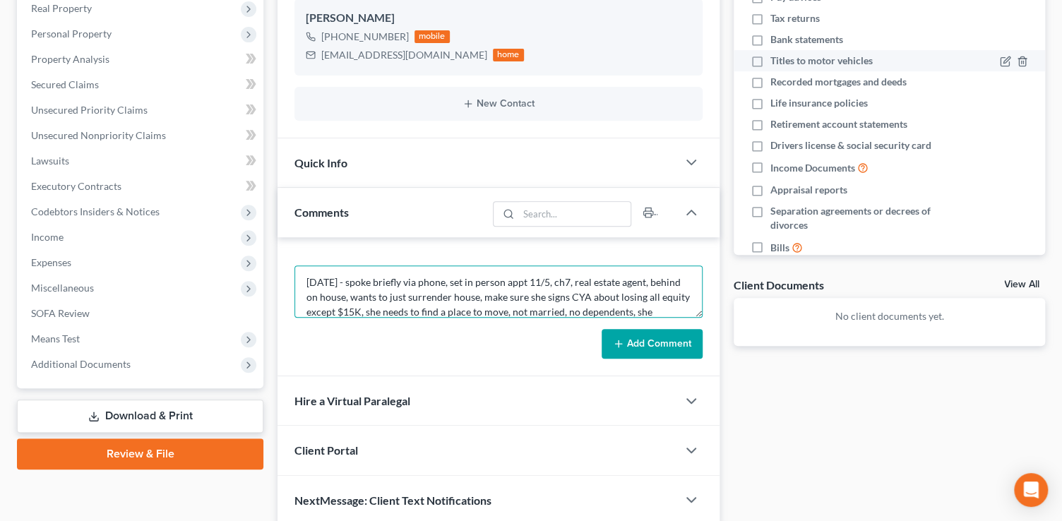
scroll to position [17, 0]
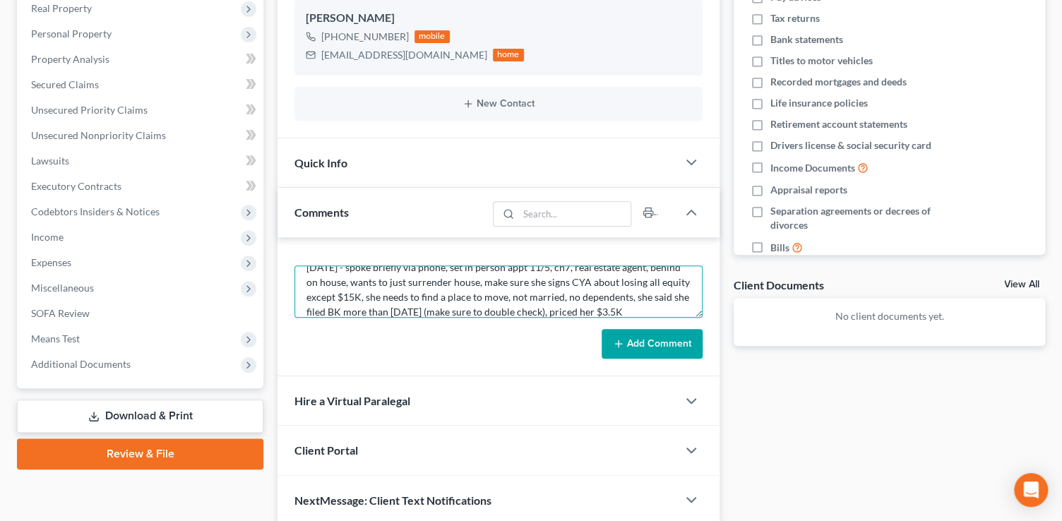
type textarea "[DATE] - spoke briefly via phone, set in person appt 11/5, ch7, real estate age…"
click at [630, 345] on button "Add Comment" at bounding box center [652, 344] width 101 height 30
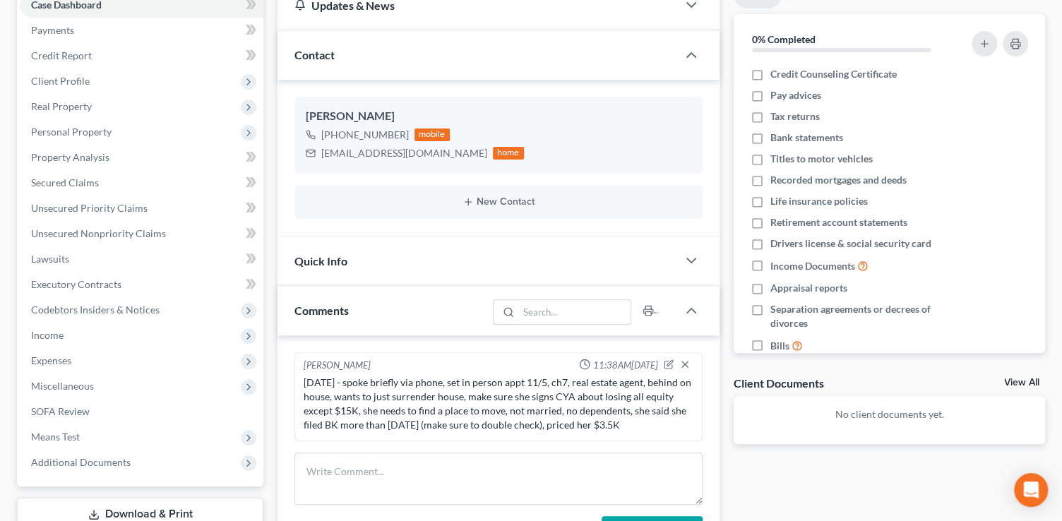
scroll to position [0, 0]
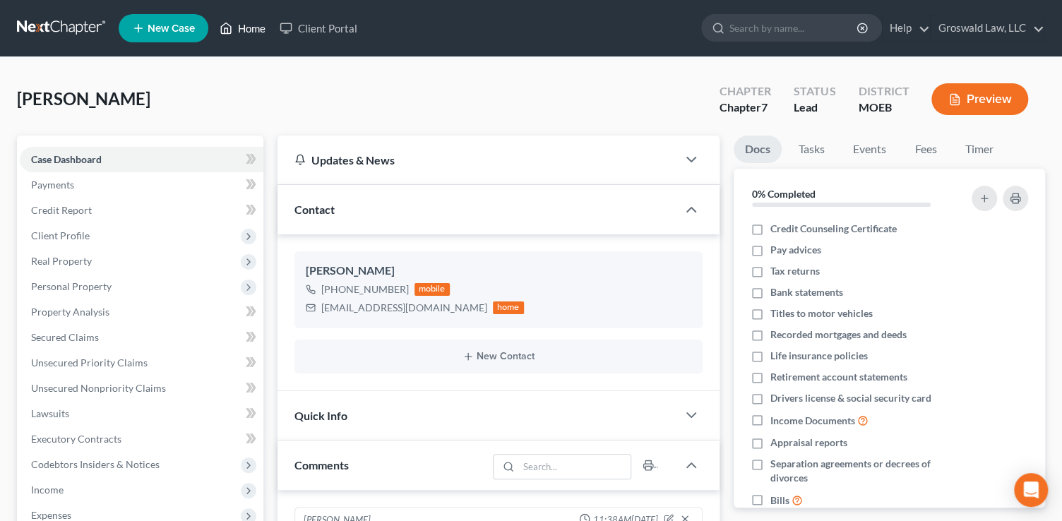
click at [249, 23] on link "Home" at bounding box center [243, 28] width 60 height 25
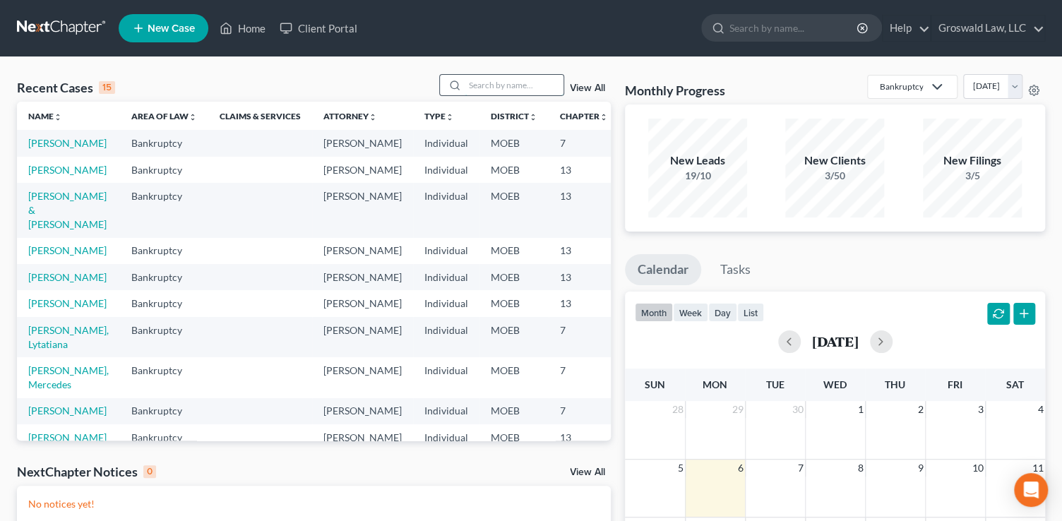
click at [514, 82] on input "search" at bounding box center [514, 85] width 99 height 20
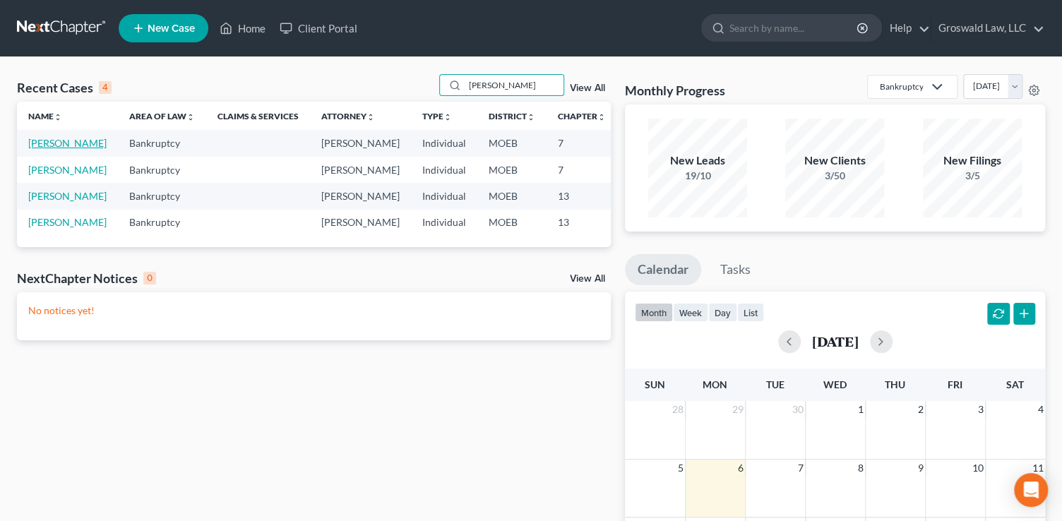
type input "[PERSON_NAME]"
click at [35, 149] on link "[PERSON_NAME]" at bounding box center [67, 143] width 78 height 12
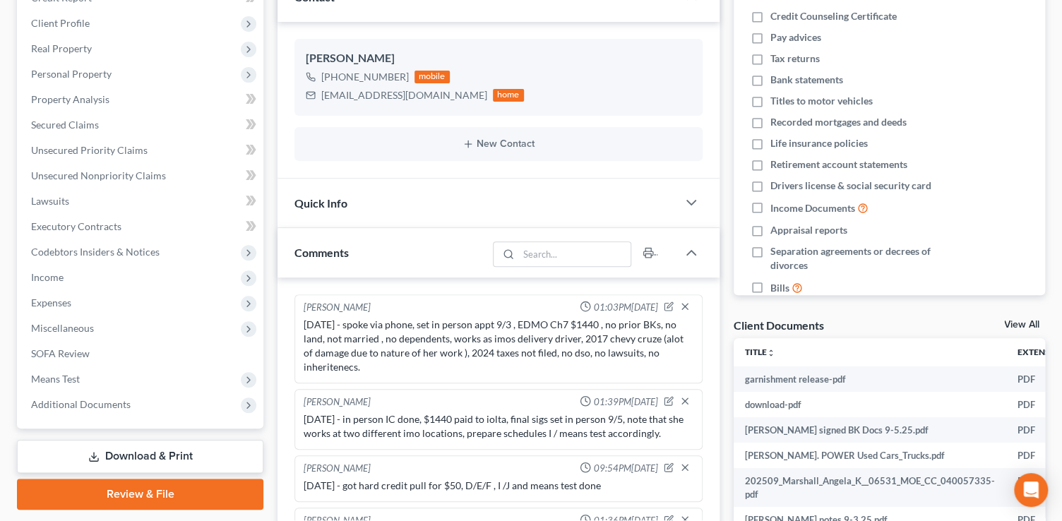
scroll to position [85, 0]
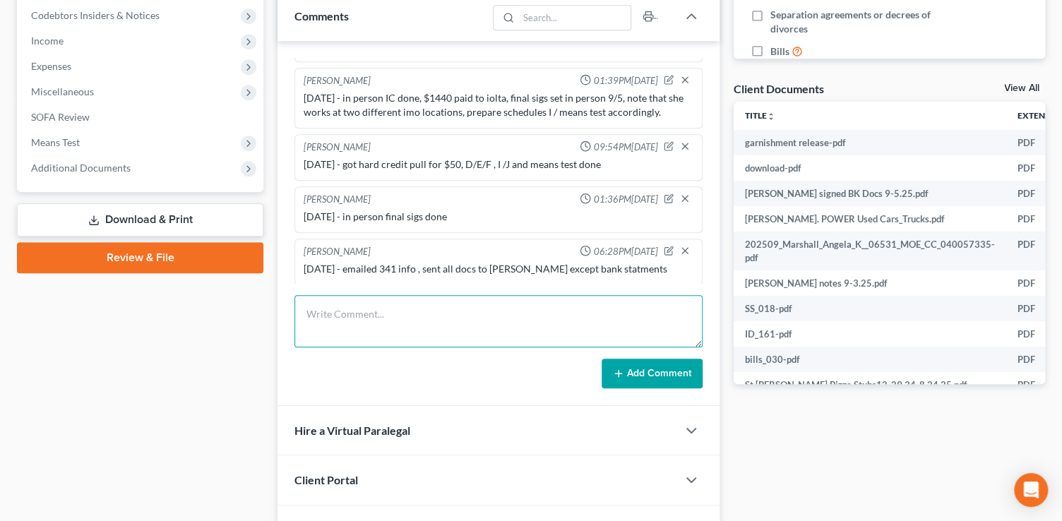
click at [558, 331] on textarea at bounding box center [499, 321] width 408 height 52
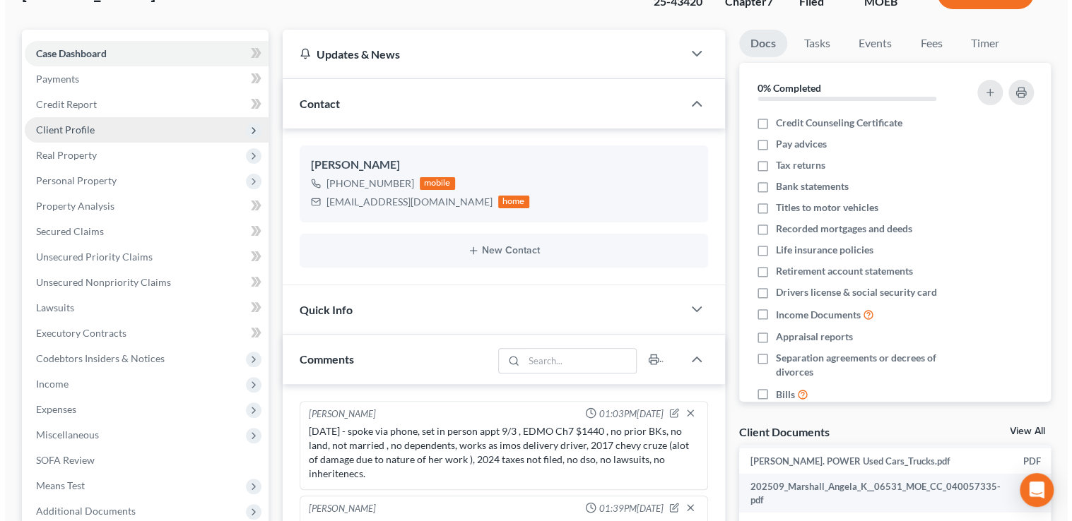
scroll to position [64, 0]
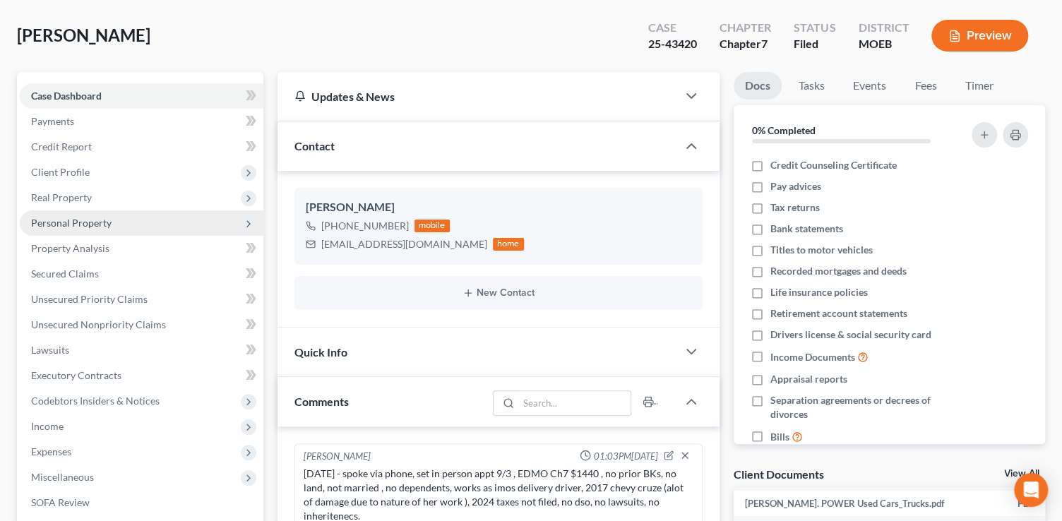
type textarea "10/"
click at [104, 225] on span "Personal Property" at bounding box center [71, 223] width 81 height 12
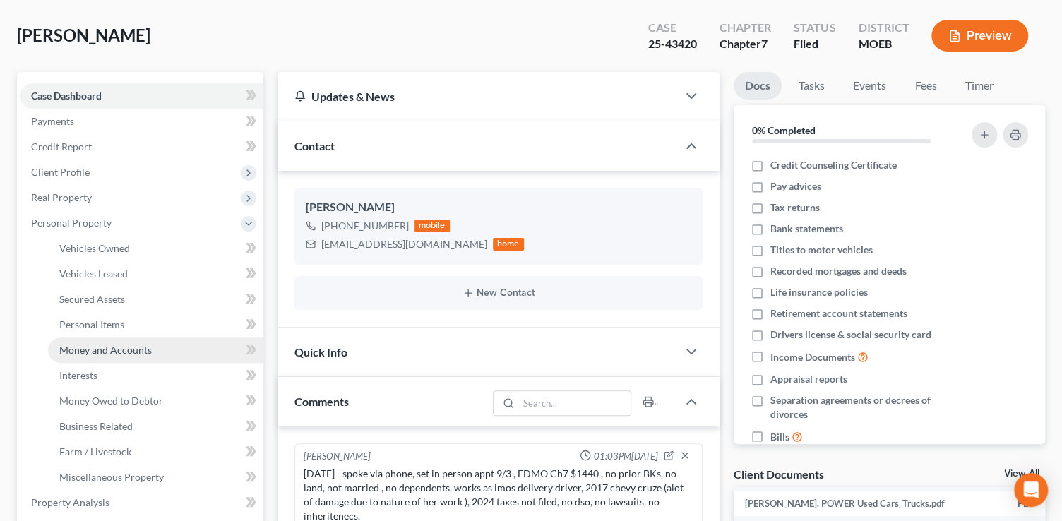
click at [143, 349] on span "Money and Accounts" at bounding box center [105, 350] width 93 height 12
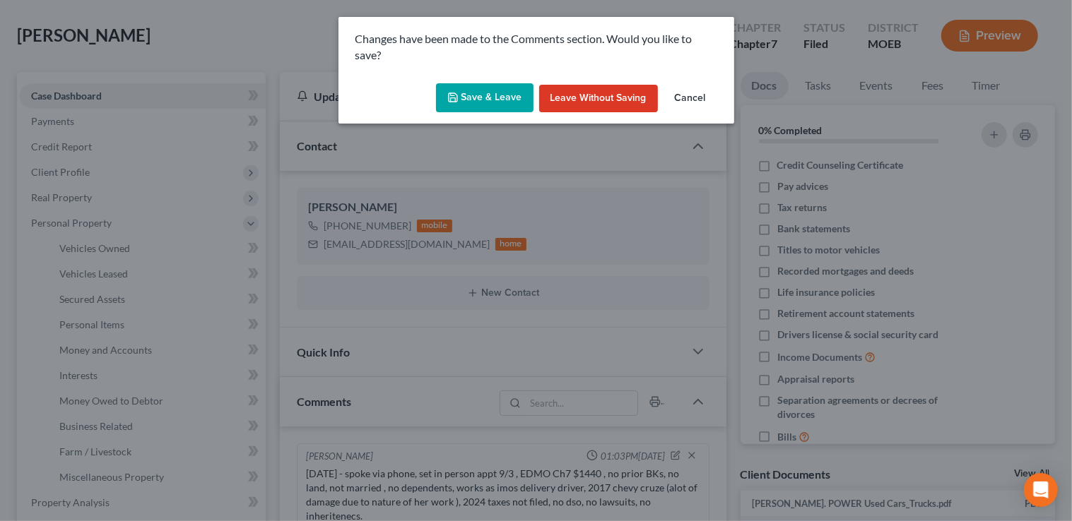
click at [500, 95] on button "Save & Leave" at bounding box center [484, 98] width 97 height 30
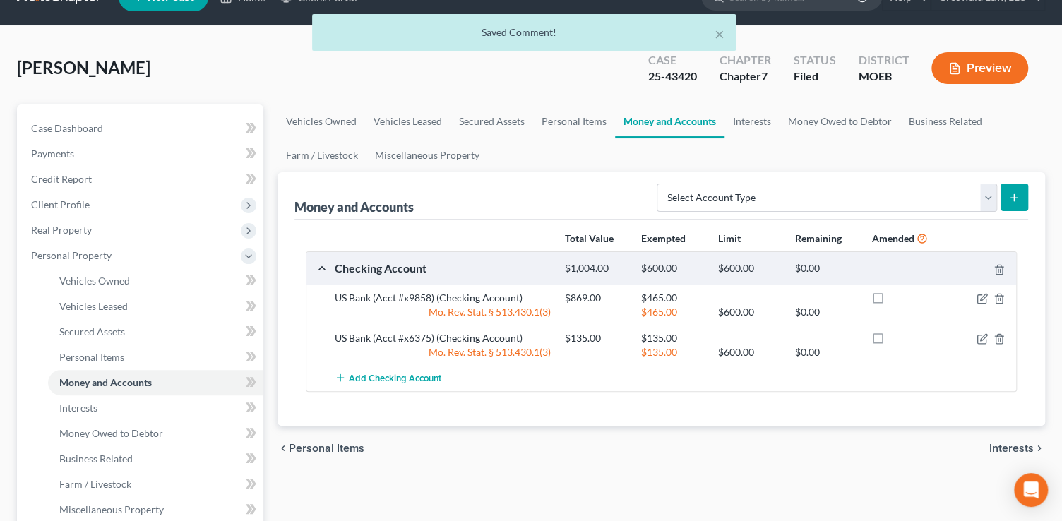
scroll to position [128, 0]
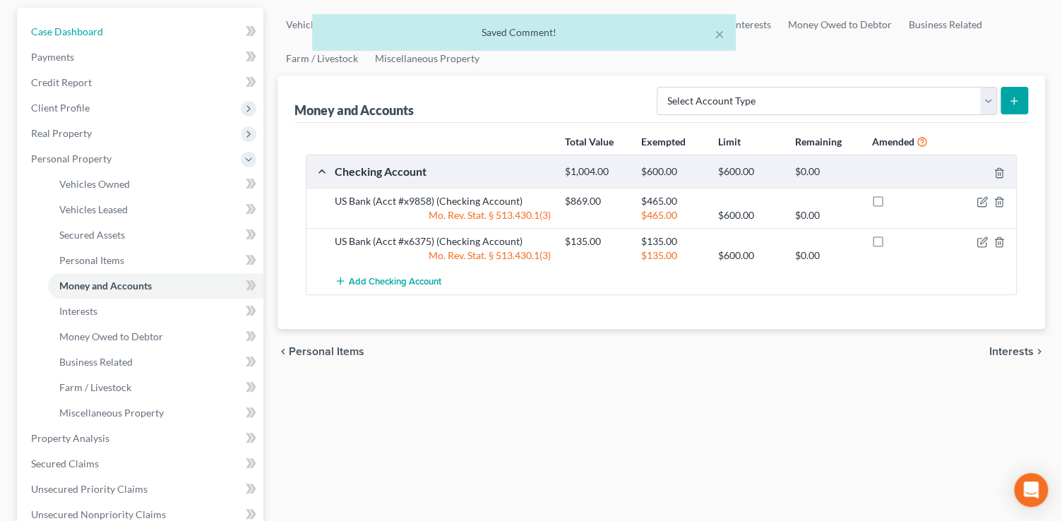
click at [120, 23] on link "Case Dashboard" at bounding box center [142, 31] width 244 height 25
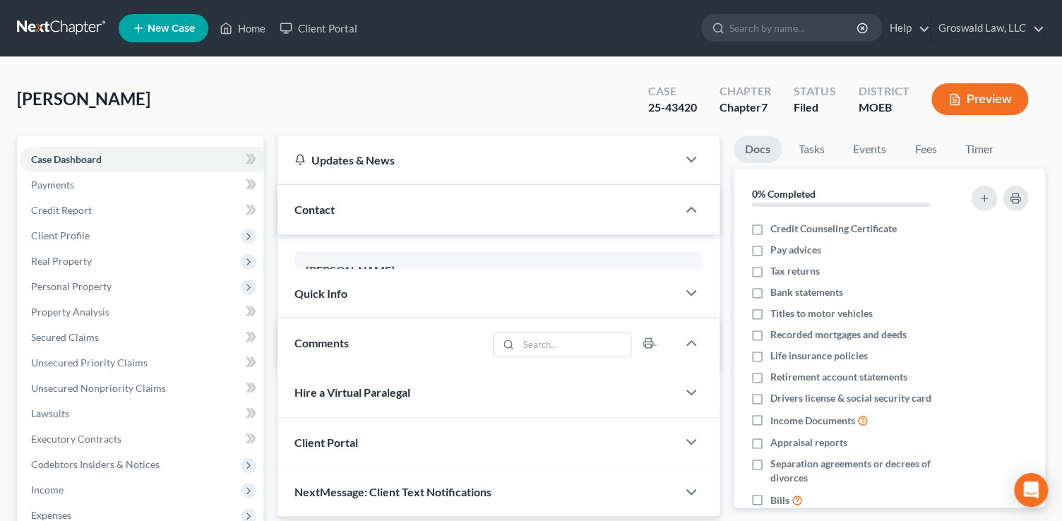
click at [113, 25] on nav "Home New Case Client Portal Groswald Law, LLC [PERSON_NAME][EMAIL_ADDRESS][DOMA…" at bounding box center [531, 28] width 1062 height 57
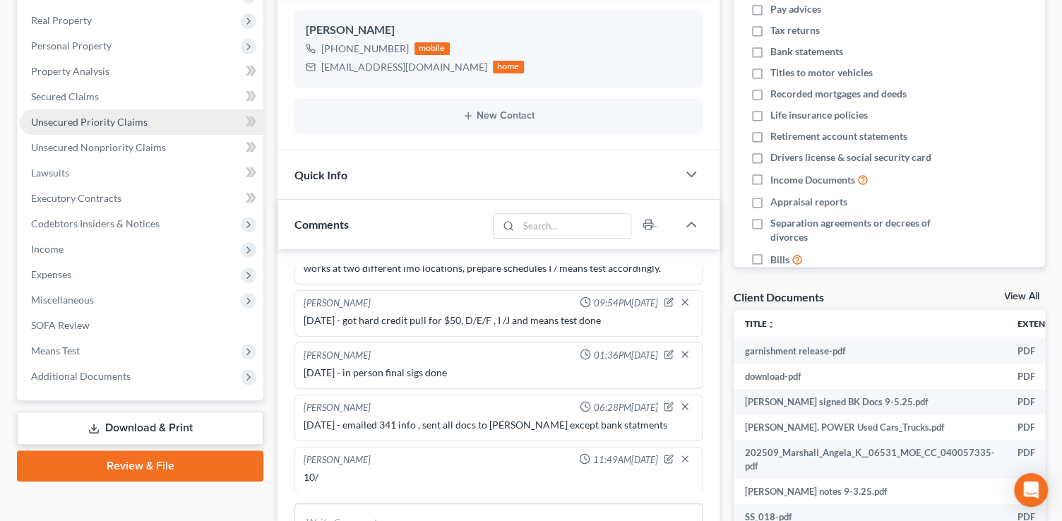
scroll to position [149, 0]
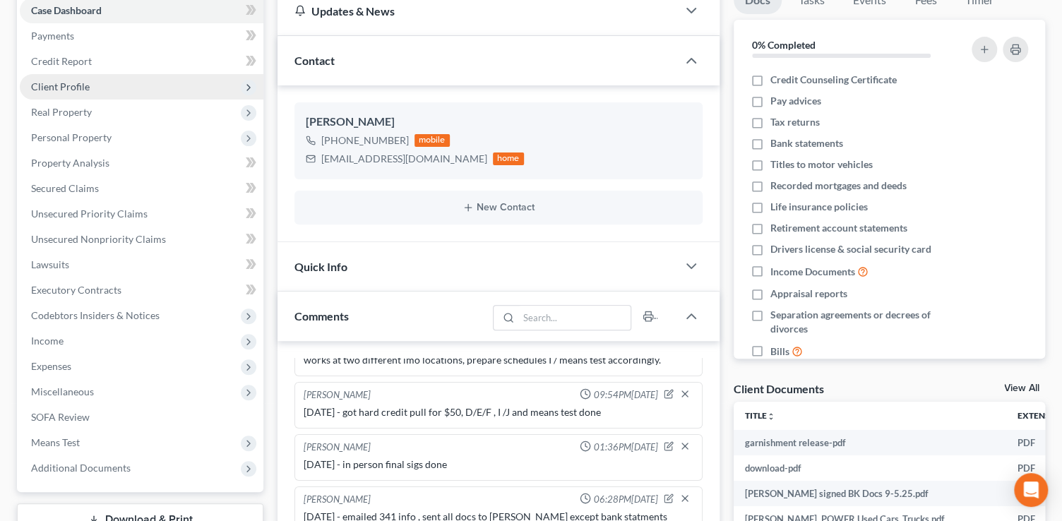
click at [62, 82] on span "Client Profile" at bounding box center [60, 87] width 59 height 12
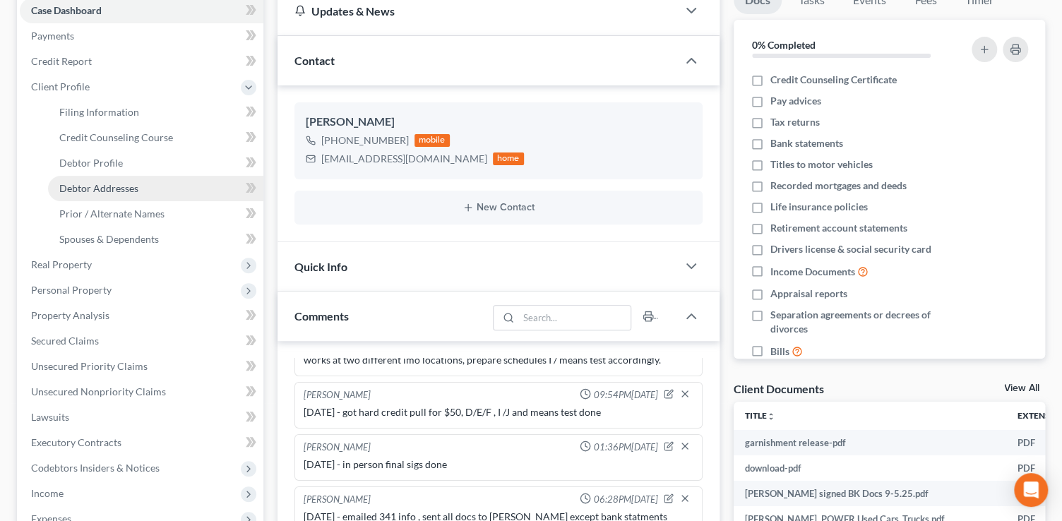
click at [133, 179] on link "Debtor Addresses" at bounding box center [155, 188] width 215 height 25
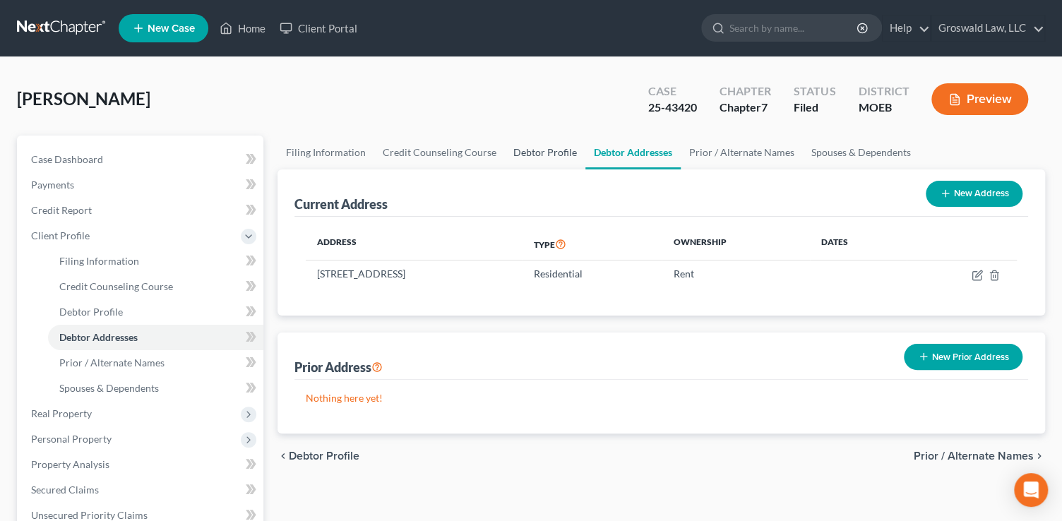
click at [516, 145] on link "Debtor Profile" at bounding box center [545, 153] width 81 height 34
select select "0"
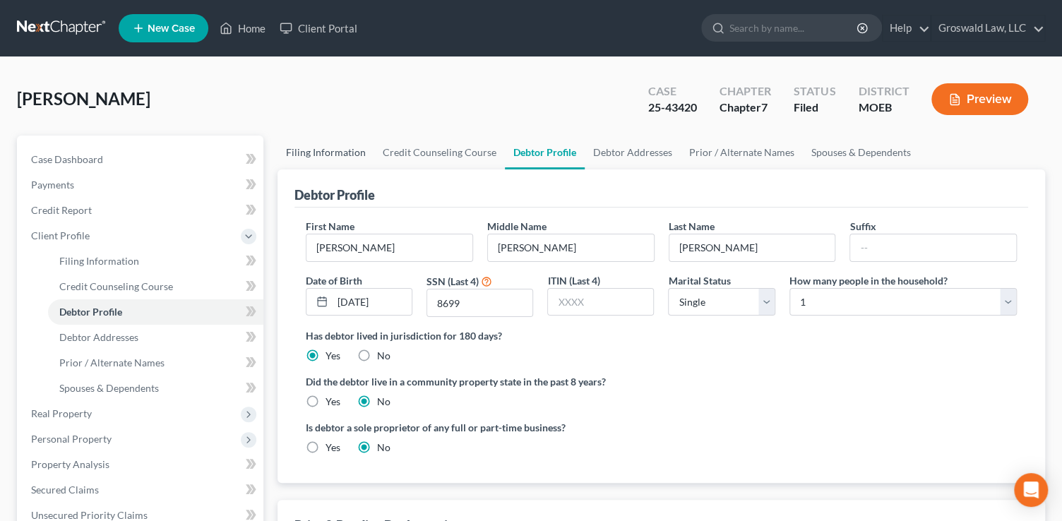
click at [342, 151] on link "Filing Information" at bounding box center [326, 153] width 97 height 34
select select "1"
select select "0"
select select "45"
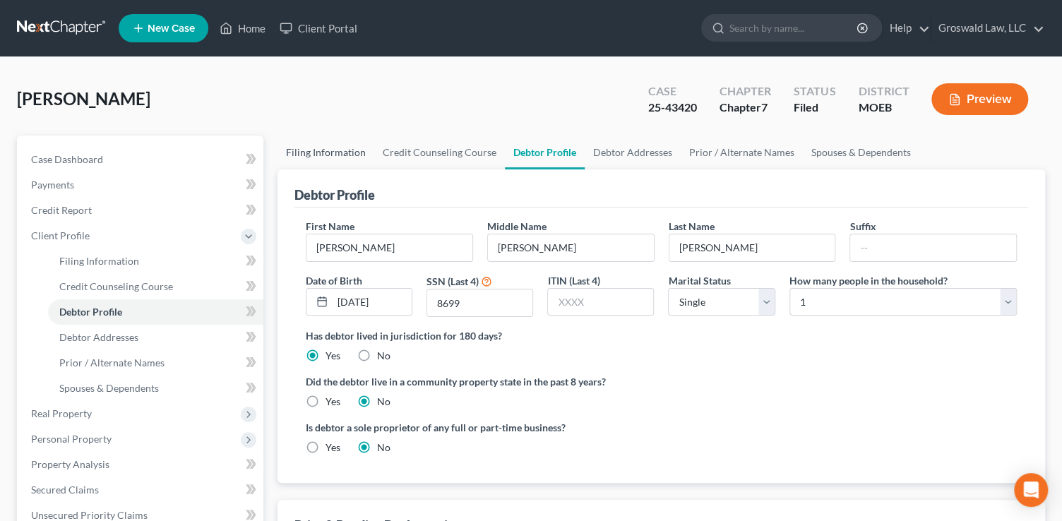
select select "0"
select select "26"
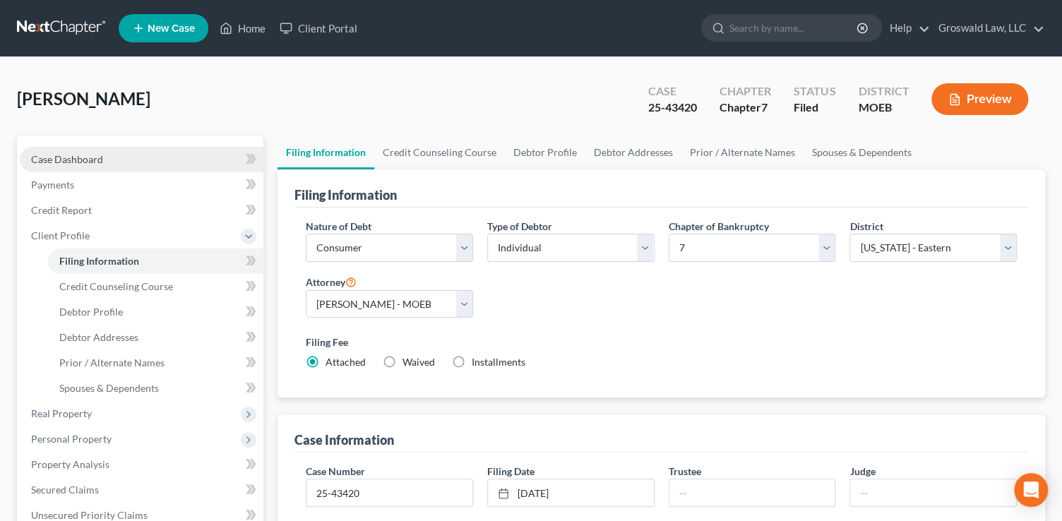
click at [62, 155] on span "Case Dashboard" at bounding box center [67, 159] width 72 height 12
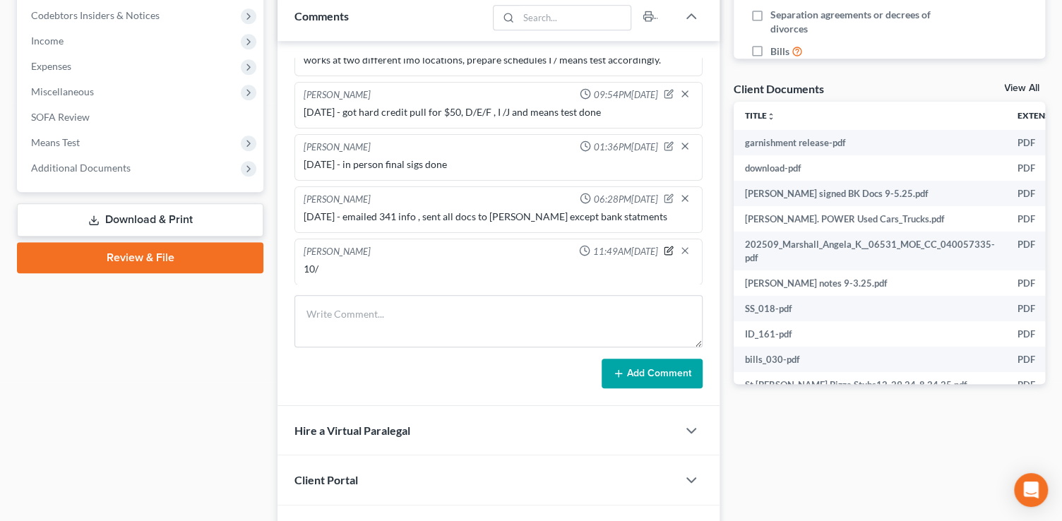
click at [664, 247] on icon "button" at bounding box center [669, 251] width 10 height 10
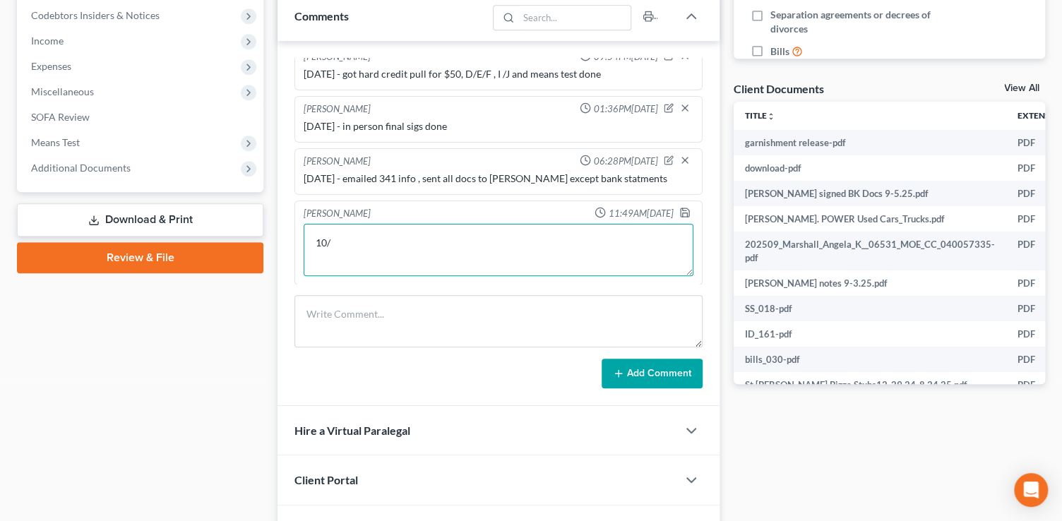
drag, startPoint x: 363, startPoint y: 276, endPoint x: 266, endPoint y: 276, distance: 97.5
click at [266, 276] on div "Petition Navigation Case Dashboard Payments Invoices Payments Payments Credit R…" at bounding box center [531, 120] width 1043 height 869
type textarea "[DATE] - tc w/ client, reminded her i need bank statements, reminded her 2nd ccc"
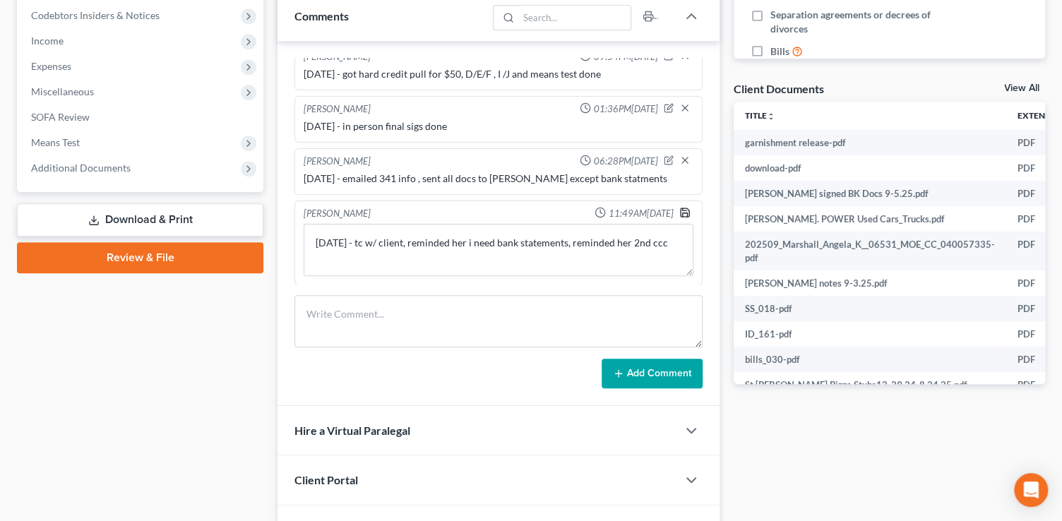
click at [680, 211] on icon "button" at bounding box center [685, 212] width 11 height 11
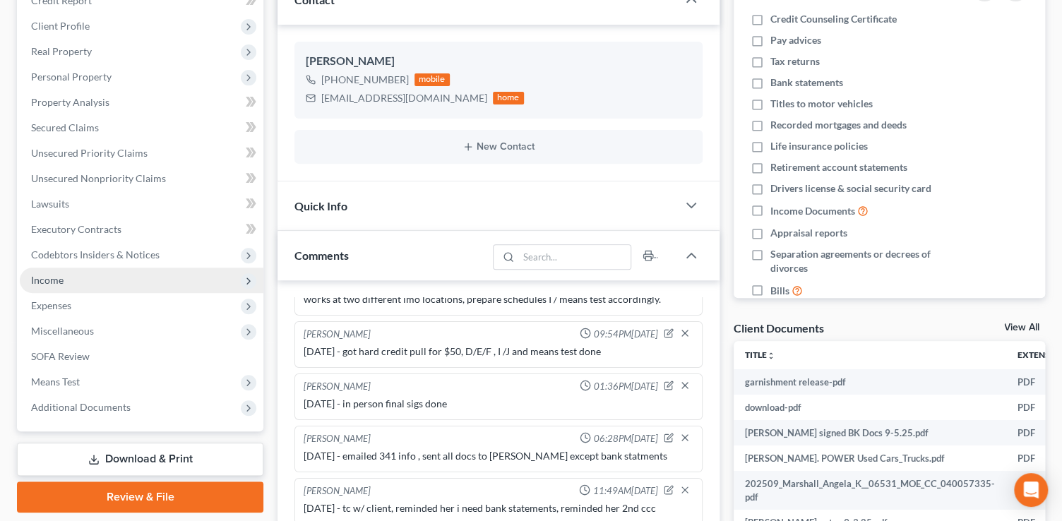
scroll to position [192, 0]
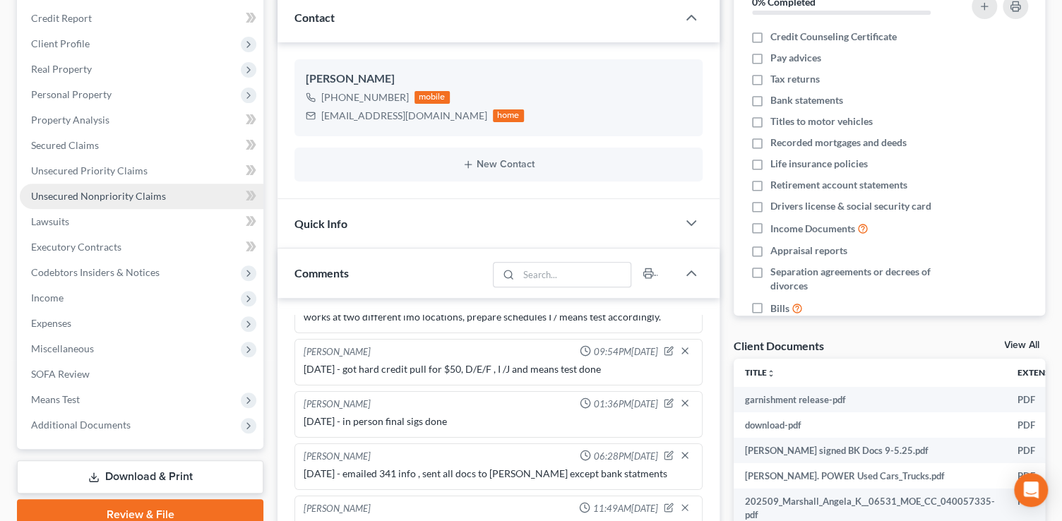
click at [138, 194] on span "Unsecured Nonpriority Claims" at bounding box center [98, 196] width 135 height 12
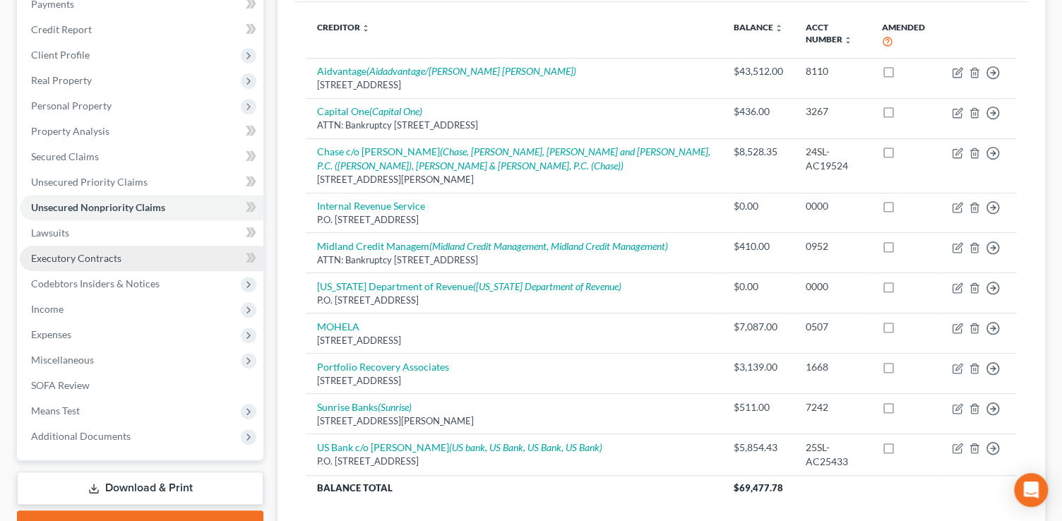
scroll to position [28, 0]
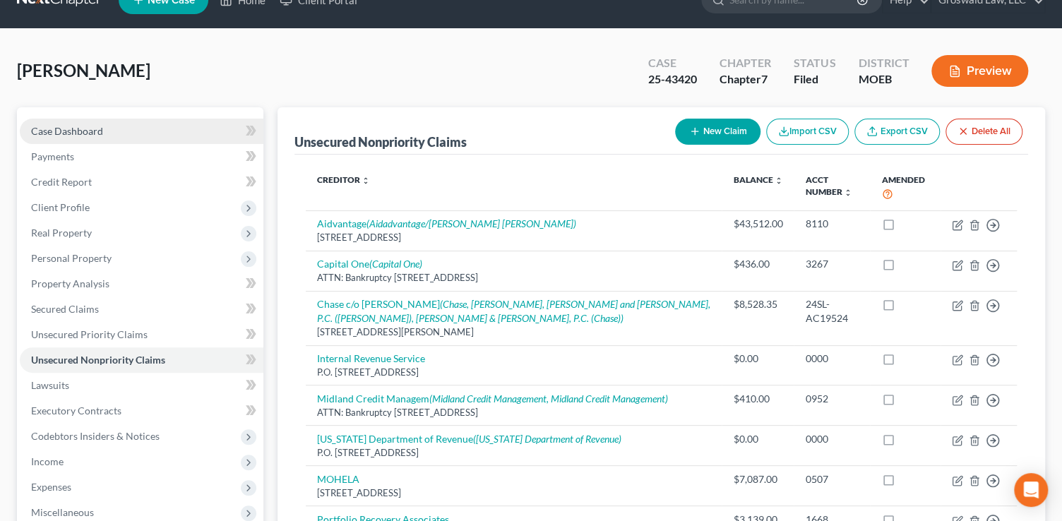
click at [125, 132] on link "Case Dashboard" at bounding box center [142, 131] width 244 height 25
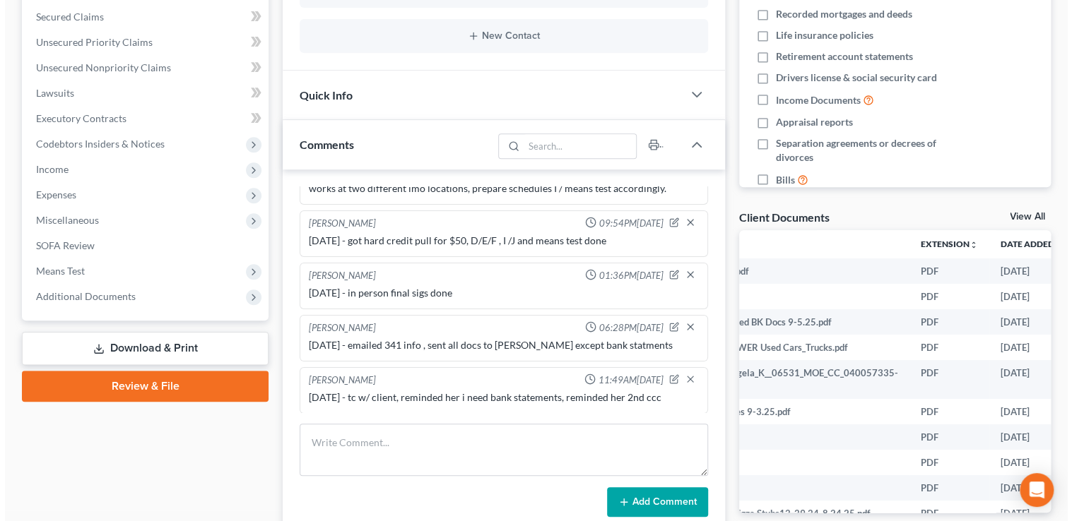
scroll to position [0, 163]
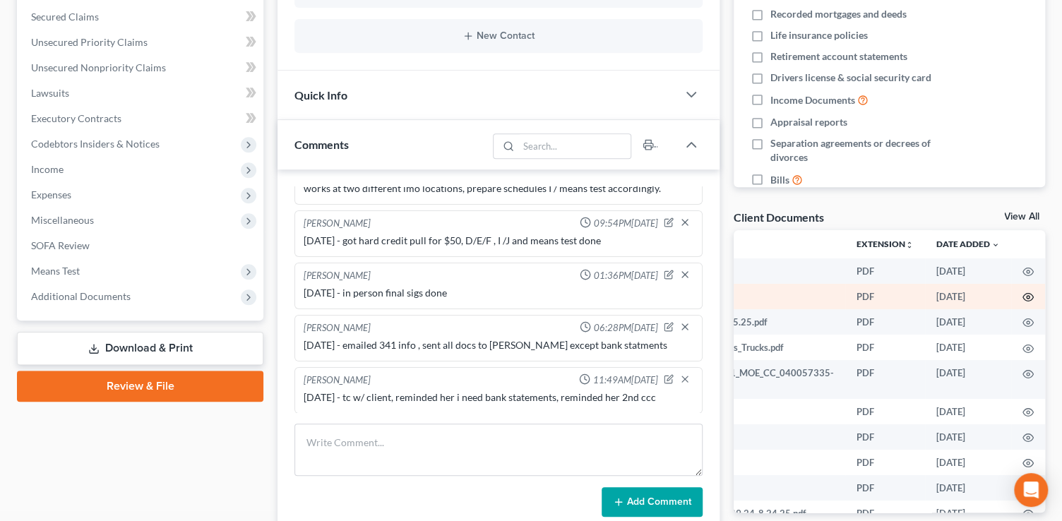
click at [1023, 298] on icon "button" at bounding box center [1028, 297] width 11 height 11
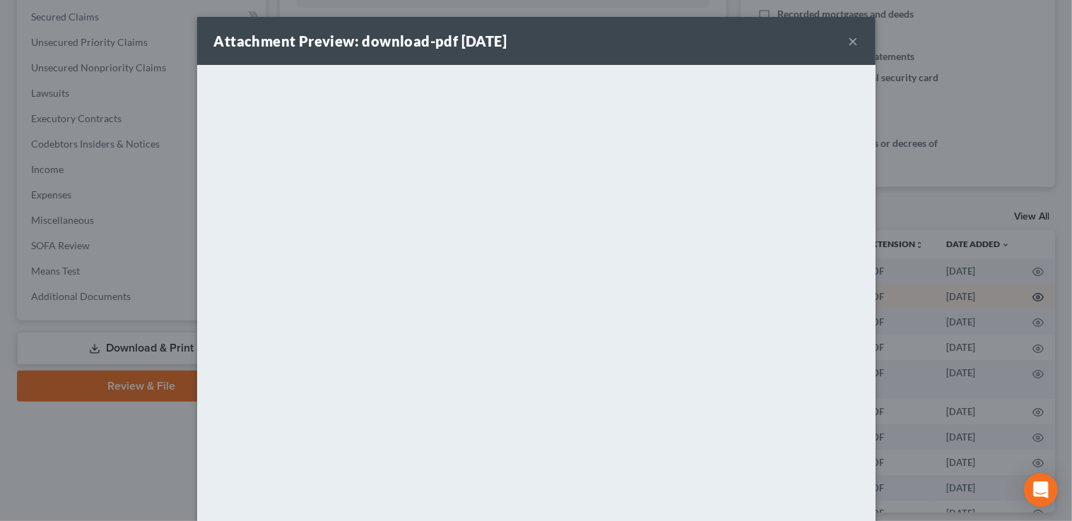
scroll to position [0, 161]
